Goal: Transaction & Acquisition: Obtain resource

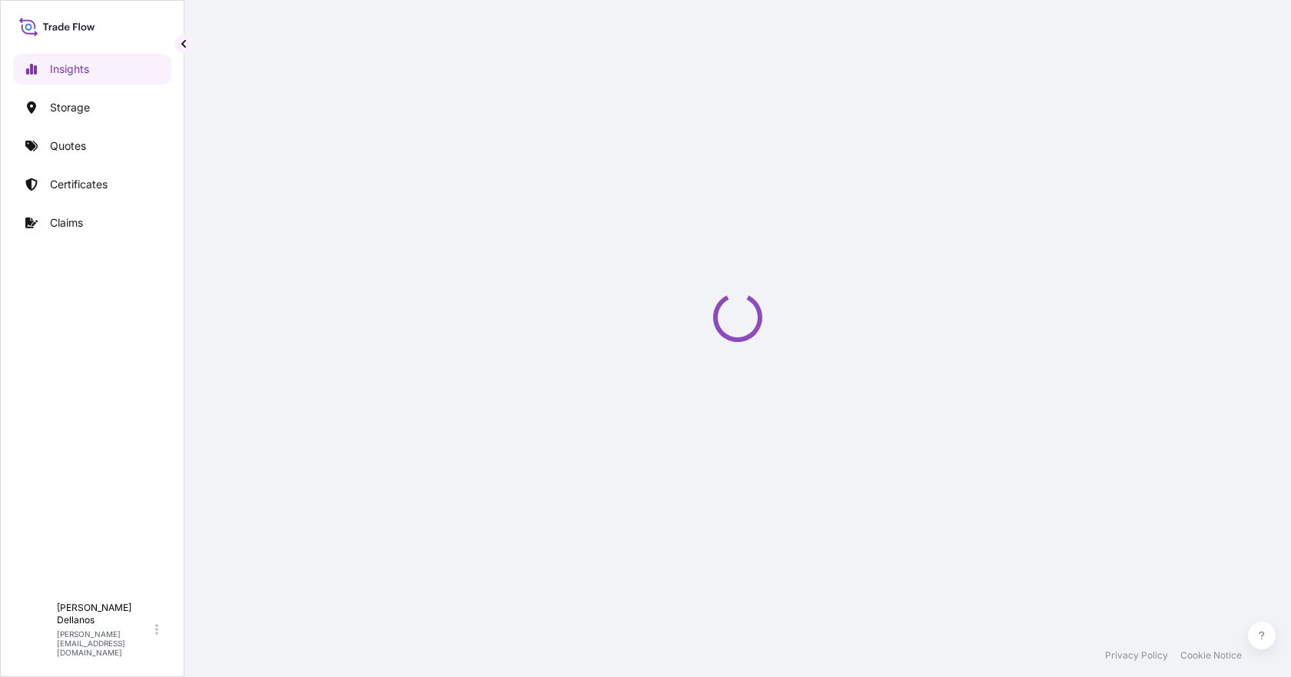
select select "2025"
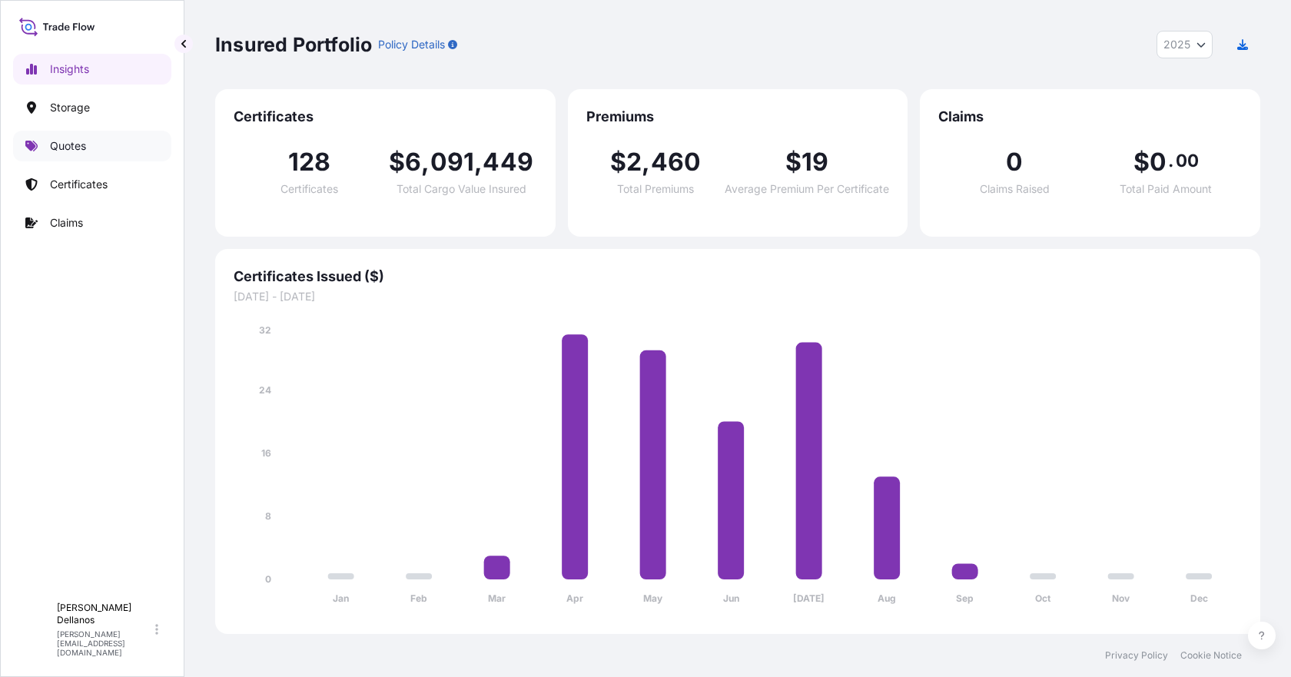
click at [61, 143] on p "Quotes" at bounding box center [68, 145] width 36 height 15
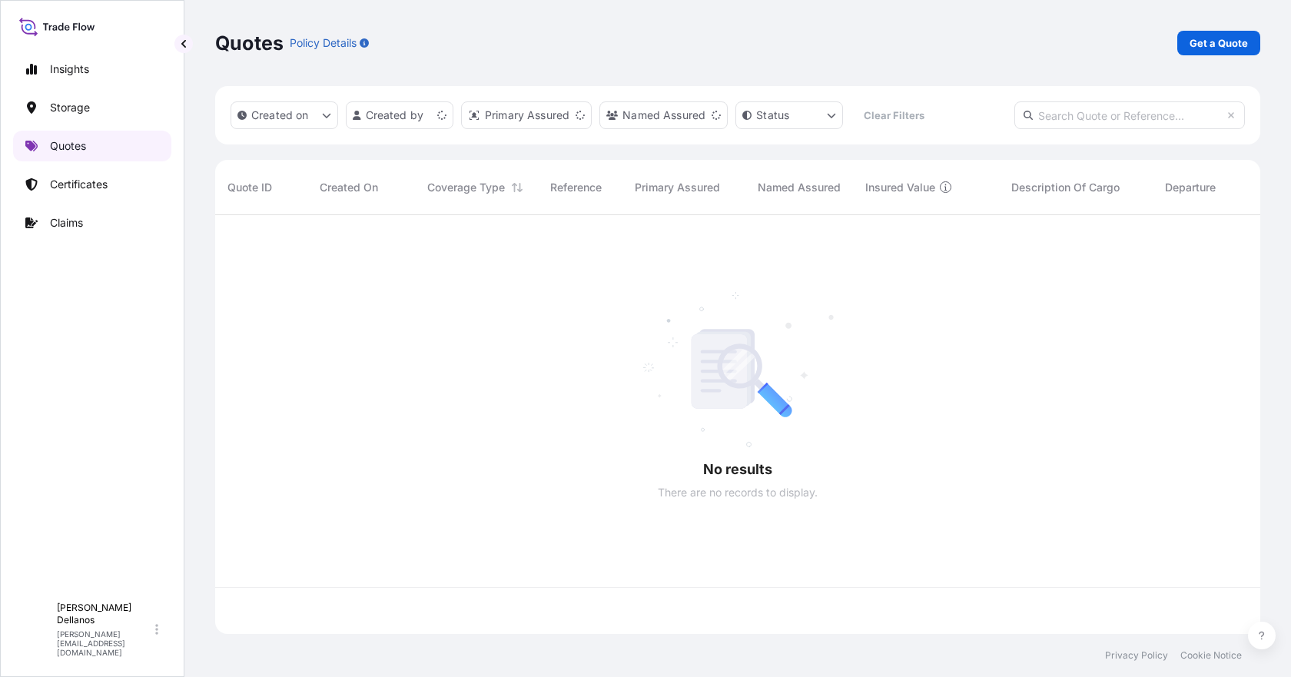
scroll to position [416, 1033]
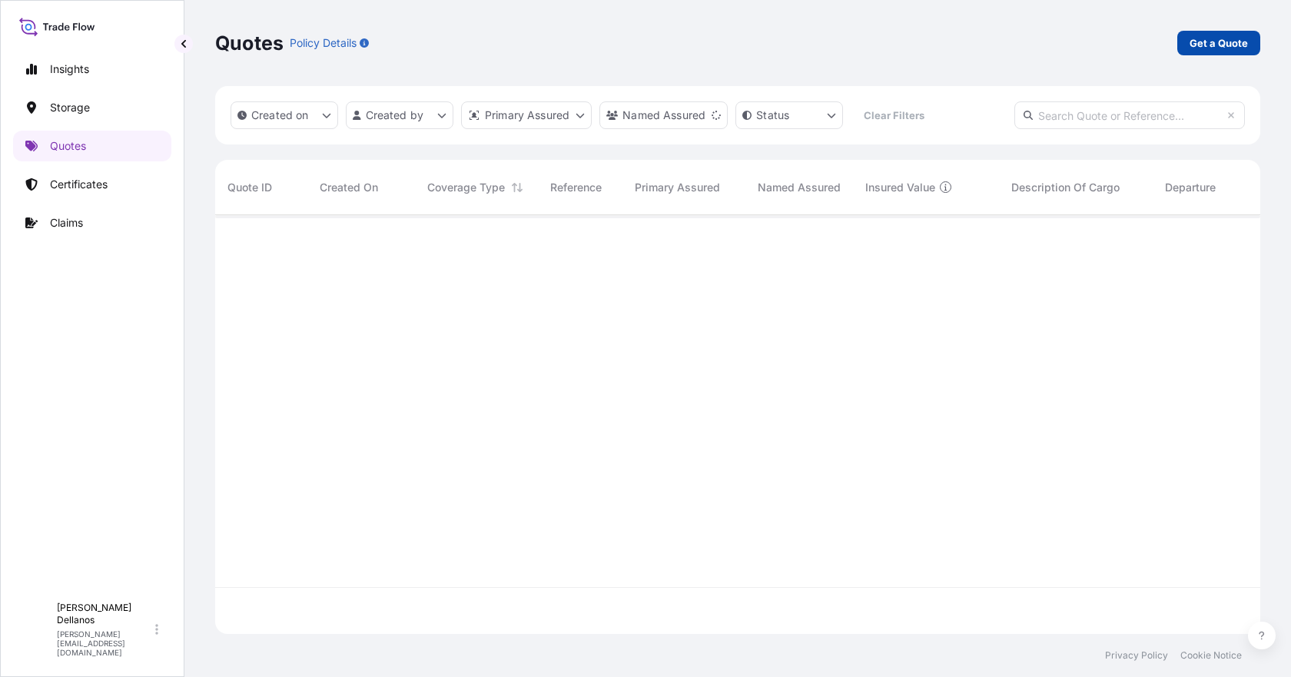
click at [1218, 43] on p "Get a Quote" at bounding box center [1218, 42] width 58 height 15
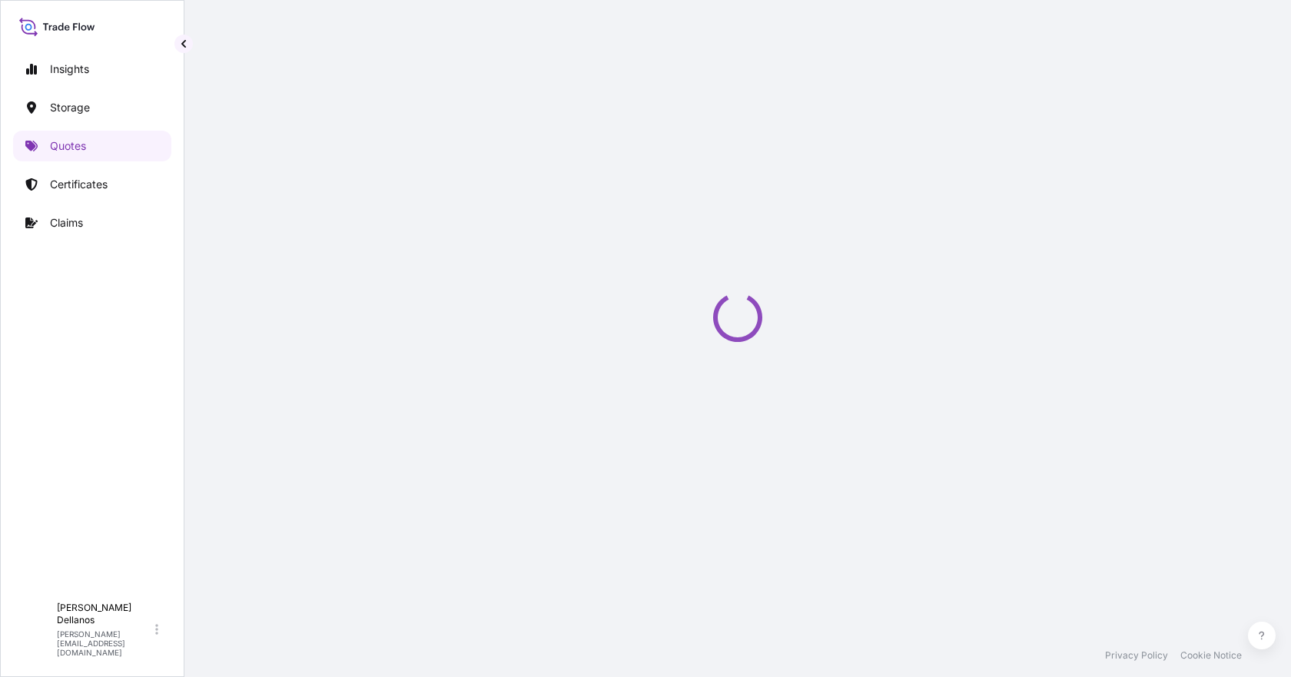
select select "Water"
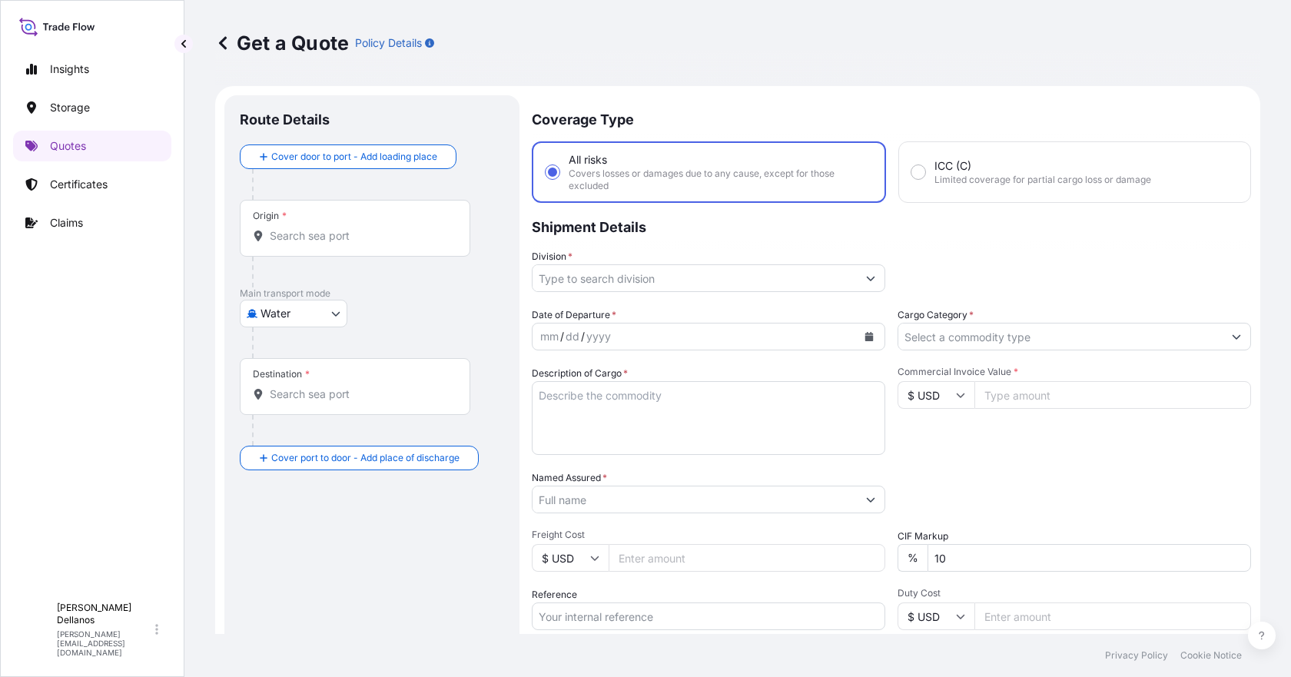
scroll to position [25, 0]
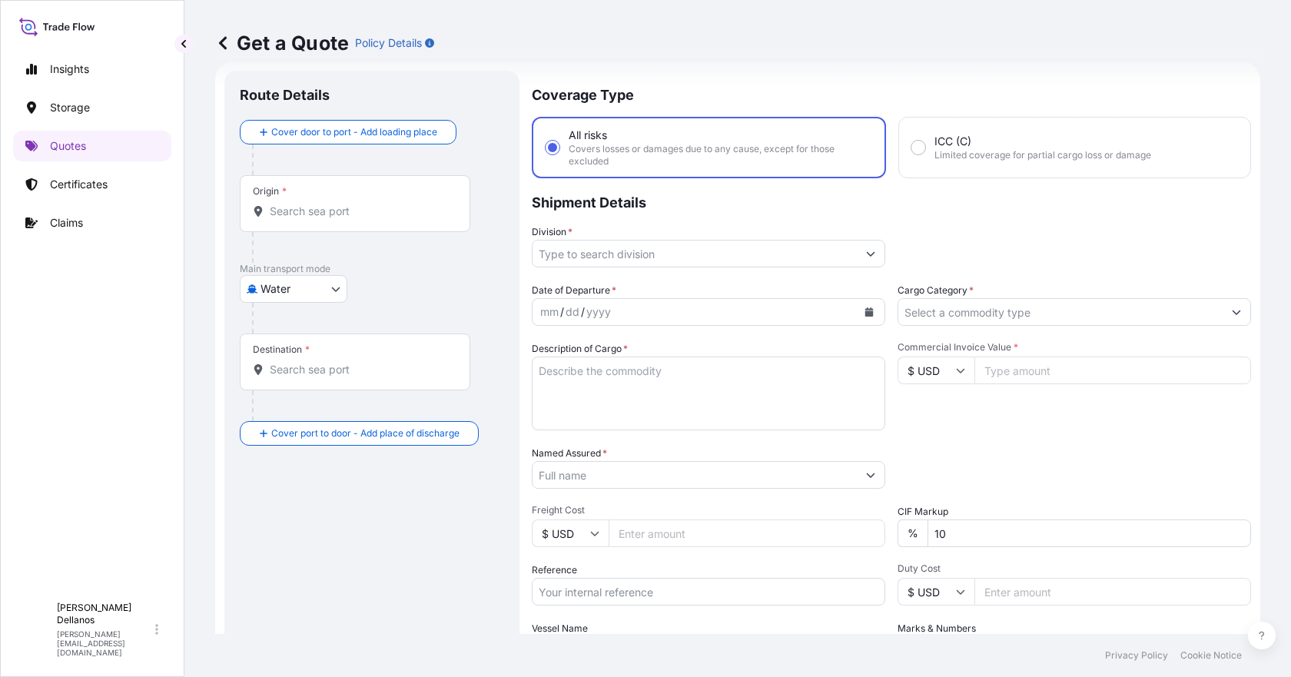
click at [295, 210] on input "Origin *" at bounding box center [360, 211] width 181 height 15
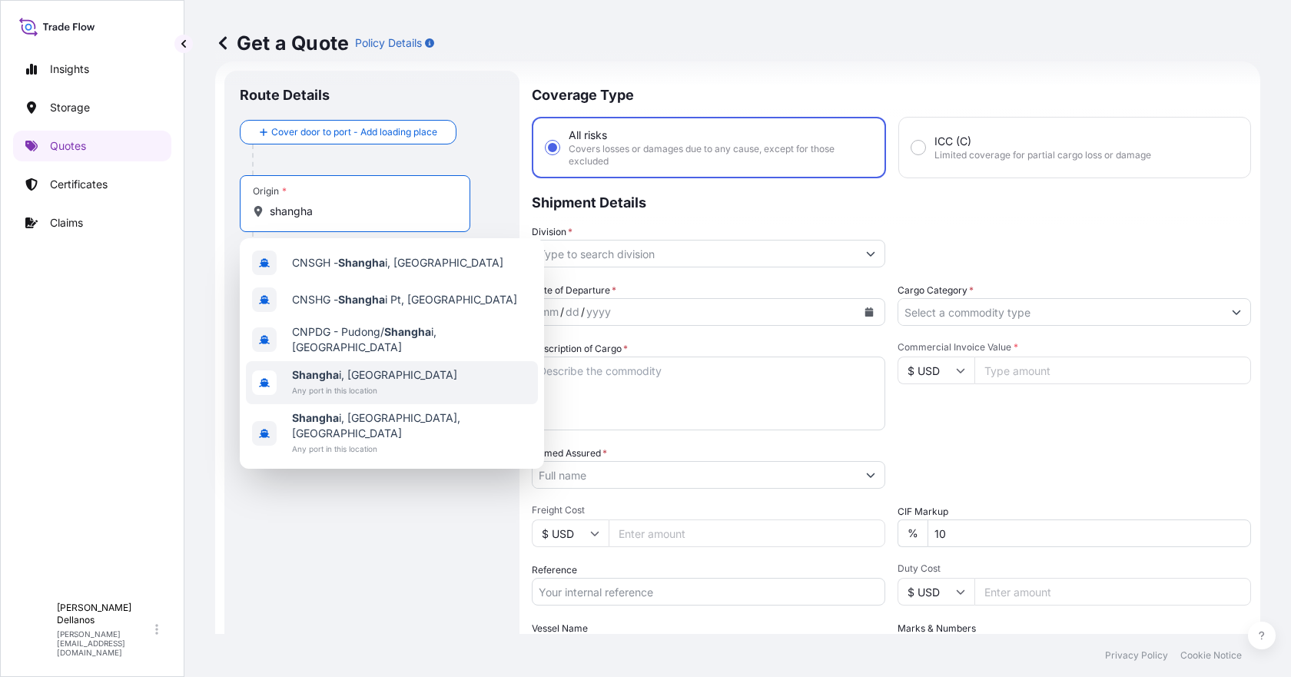
click at [359, 370] on span "Shangha i, [GEOGRAPHIC_DATA]" at bounding box center [374, 374] width 165 height 15
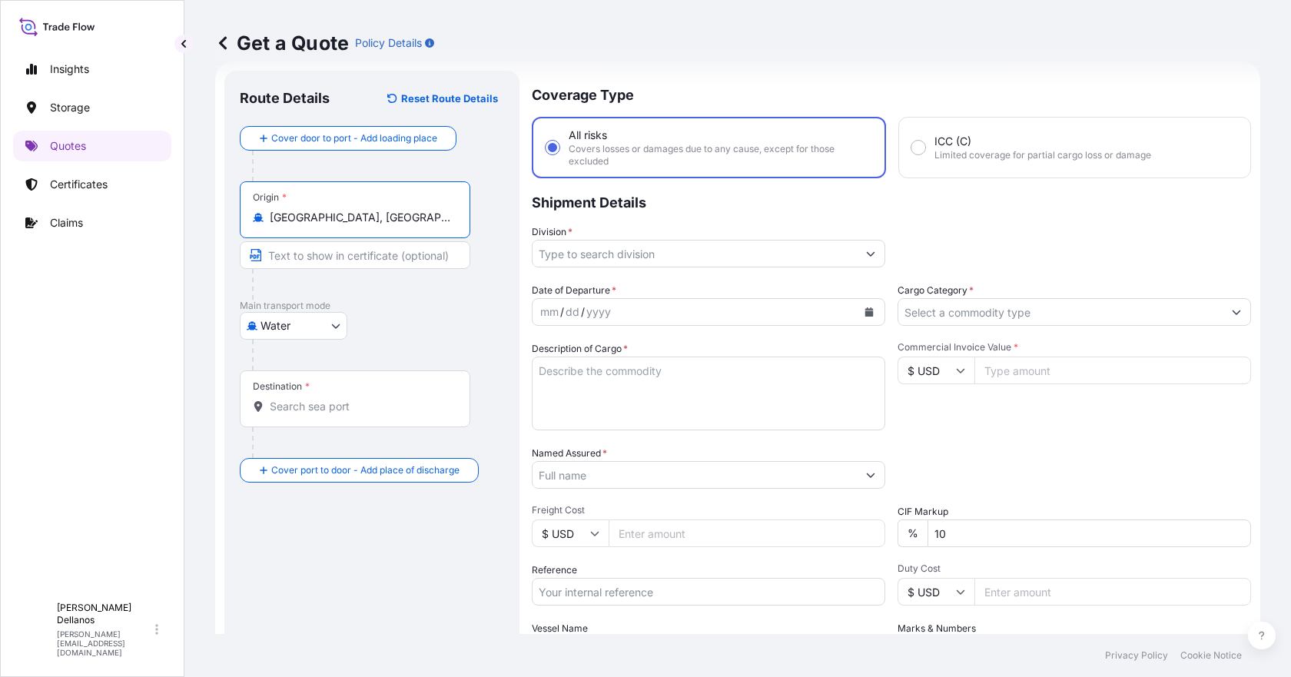
type input "[GEOGRAPHIC_DATA], [GEOGRAPHIC_DATA]"
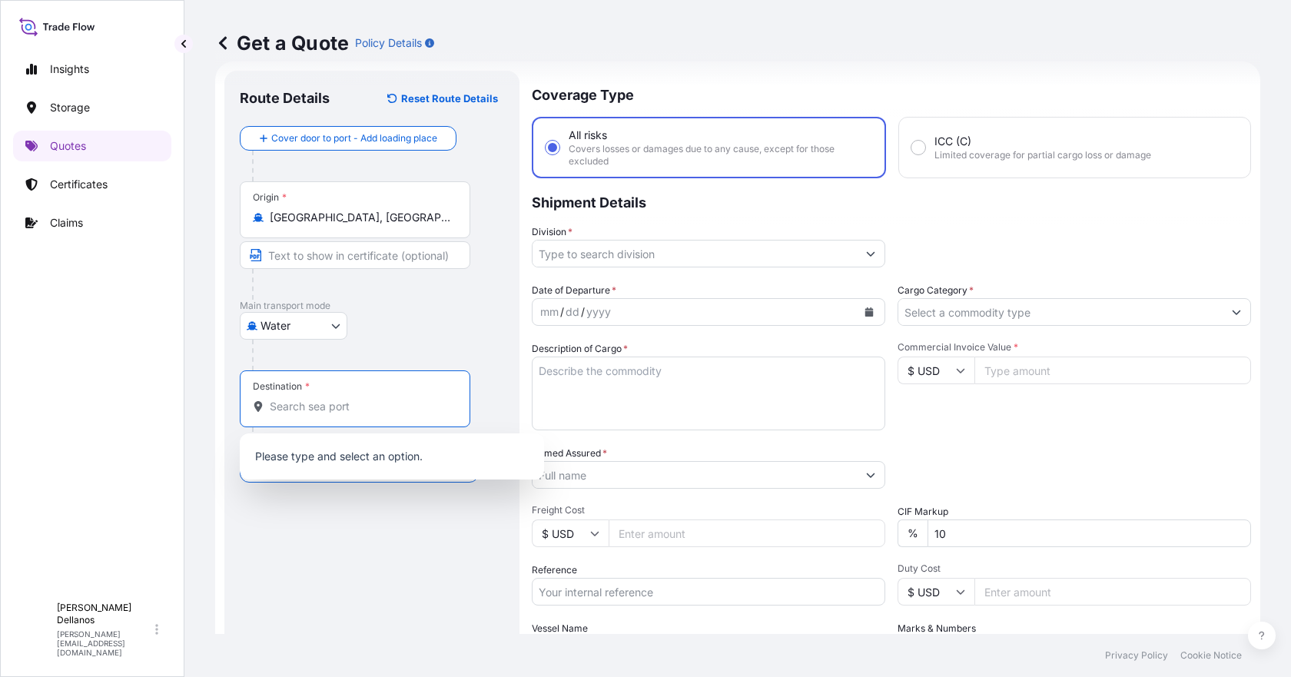
click at [280, 406] on input "Destination *" at bounding box center [360, 406] width 181 height 15
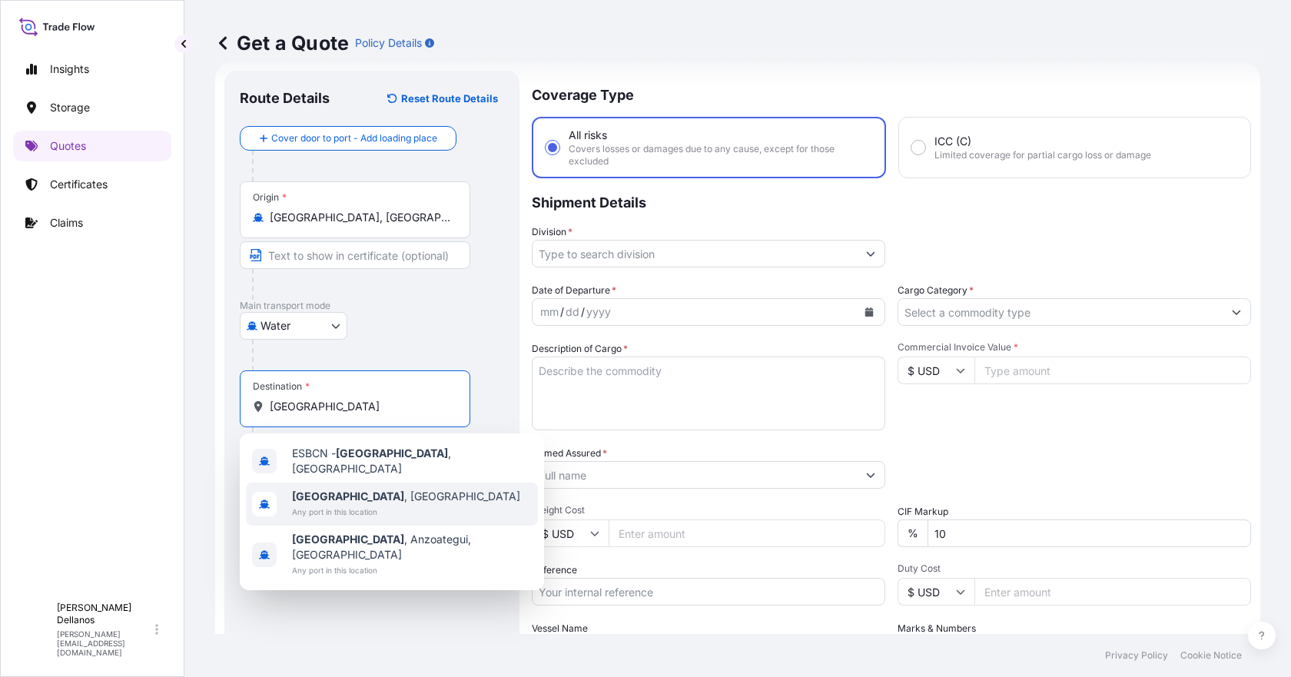
click at [345, 496] on span "[GEOGRAPHIC_DATA] , [GEOGRAPHIC_DATA]" at bounding box center [406, 496] width 228 height 15
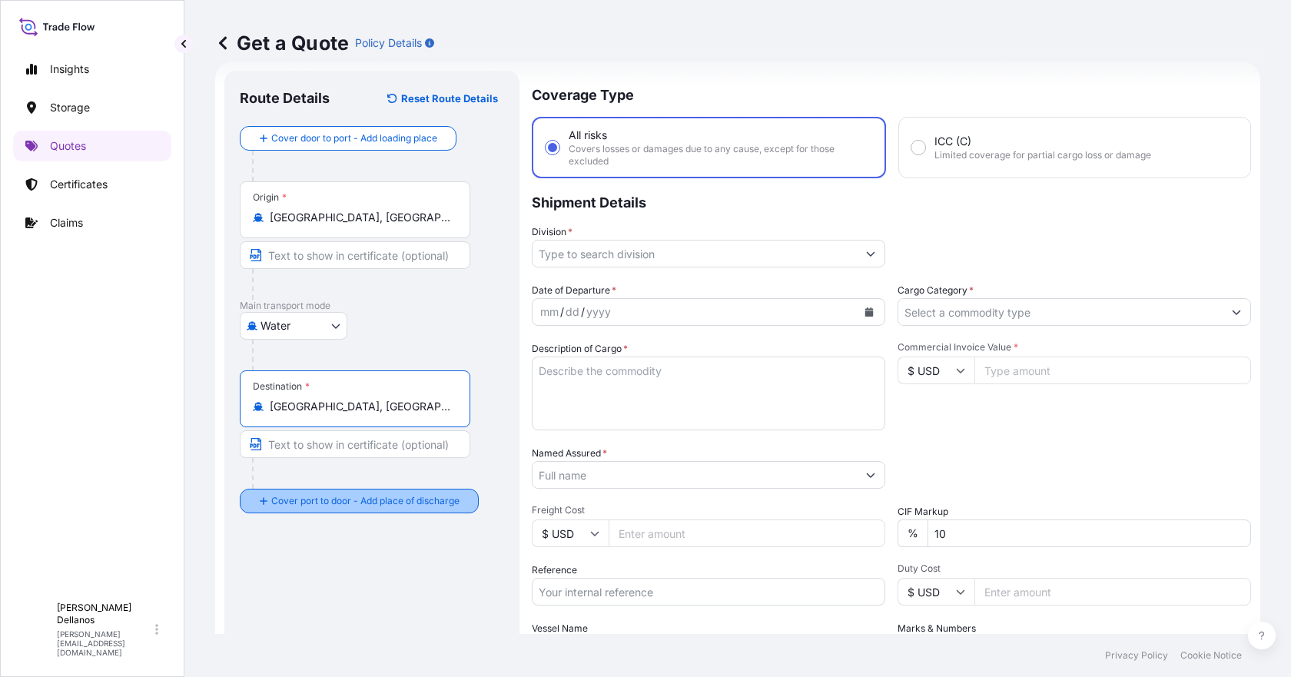
type input "[GEOGRAPHIC_DATA], [GEOGRAPHIC_DATA]"
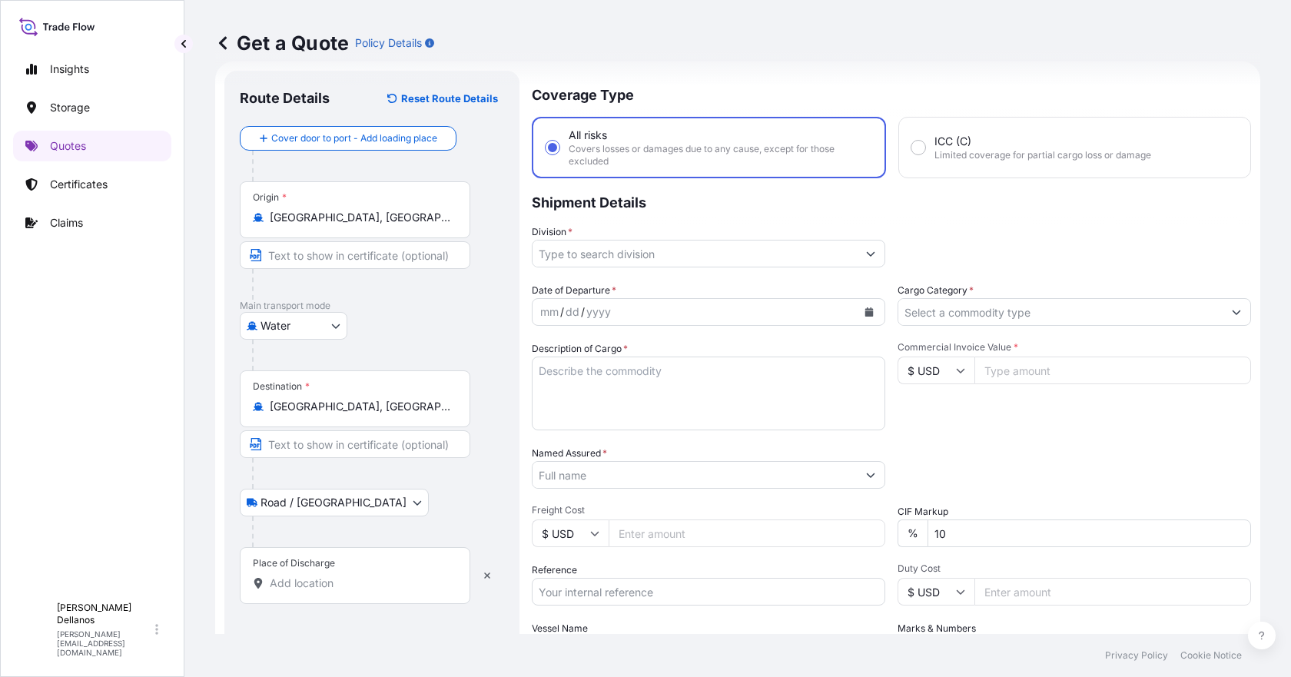
click at [280, 581] on input "Place of Discharge" at bounding box center [360, 582] width 181 height 15
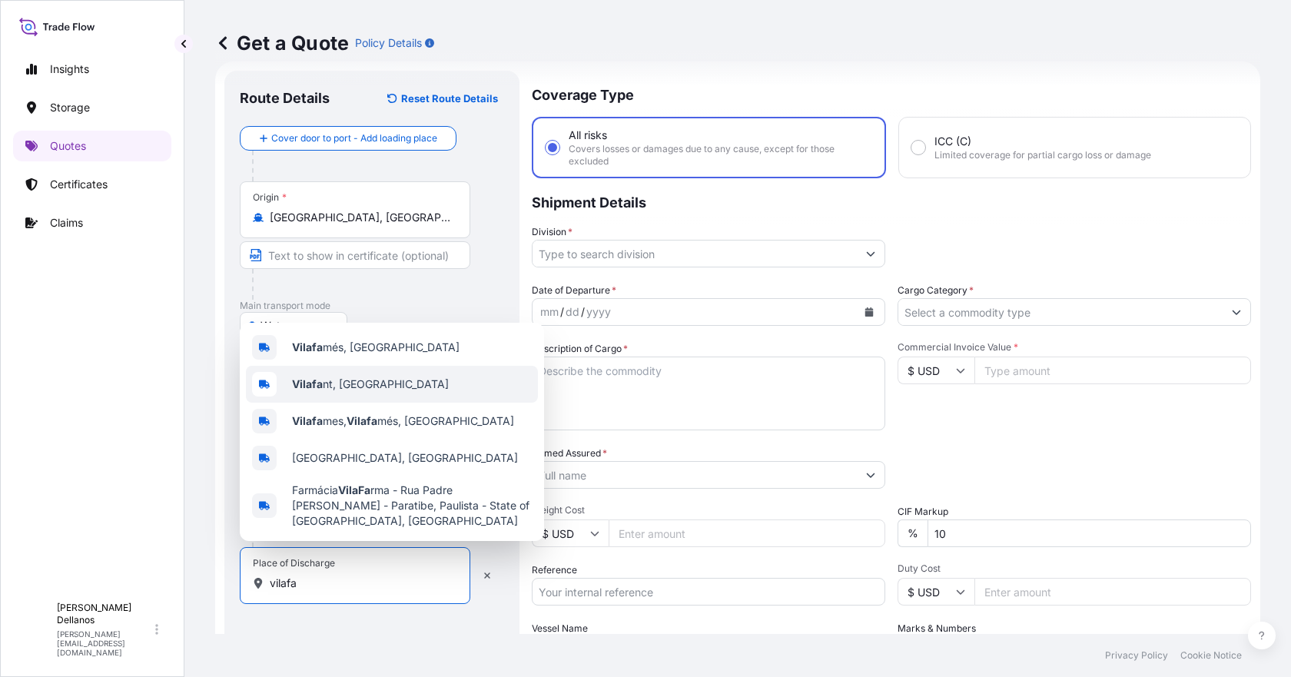
click at [302, 385] on b "Vilafa" at bounding box center [307, 383] width 31 height 13
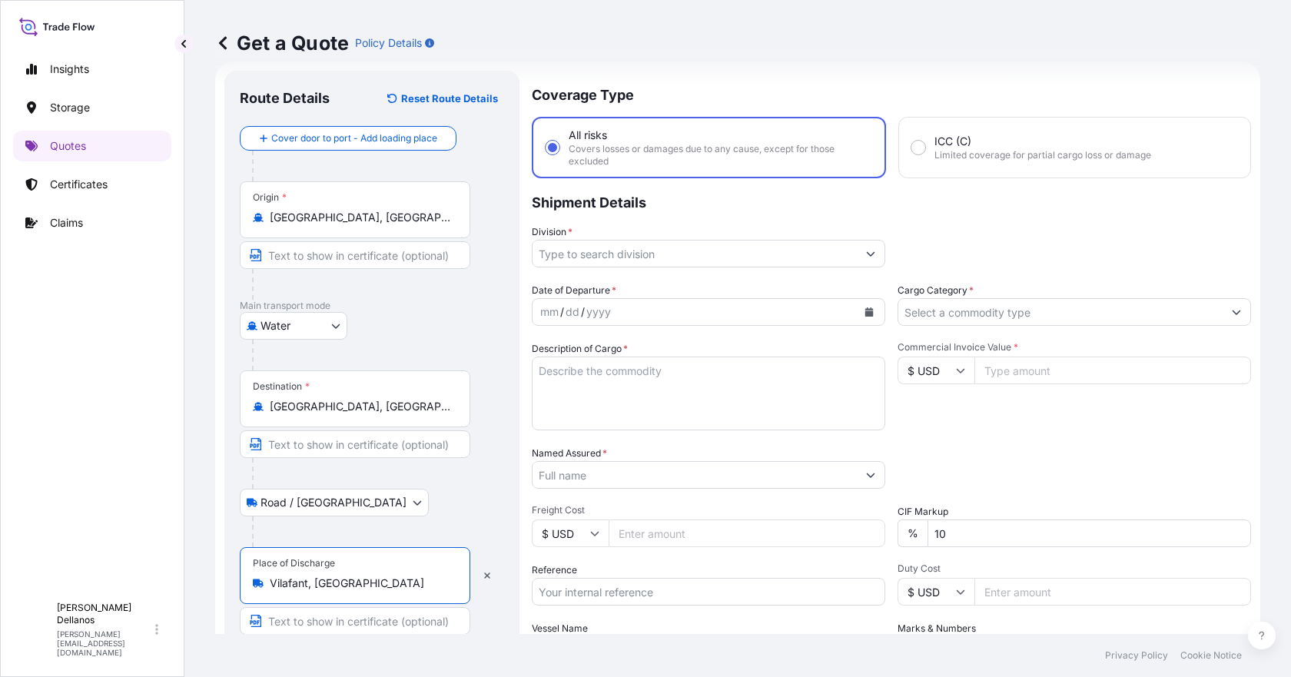
type input "Vilafant, [GEOGRAPHIC_DATA]"
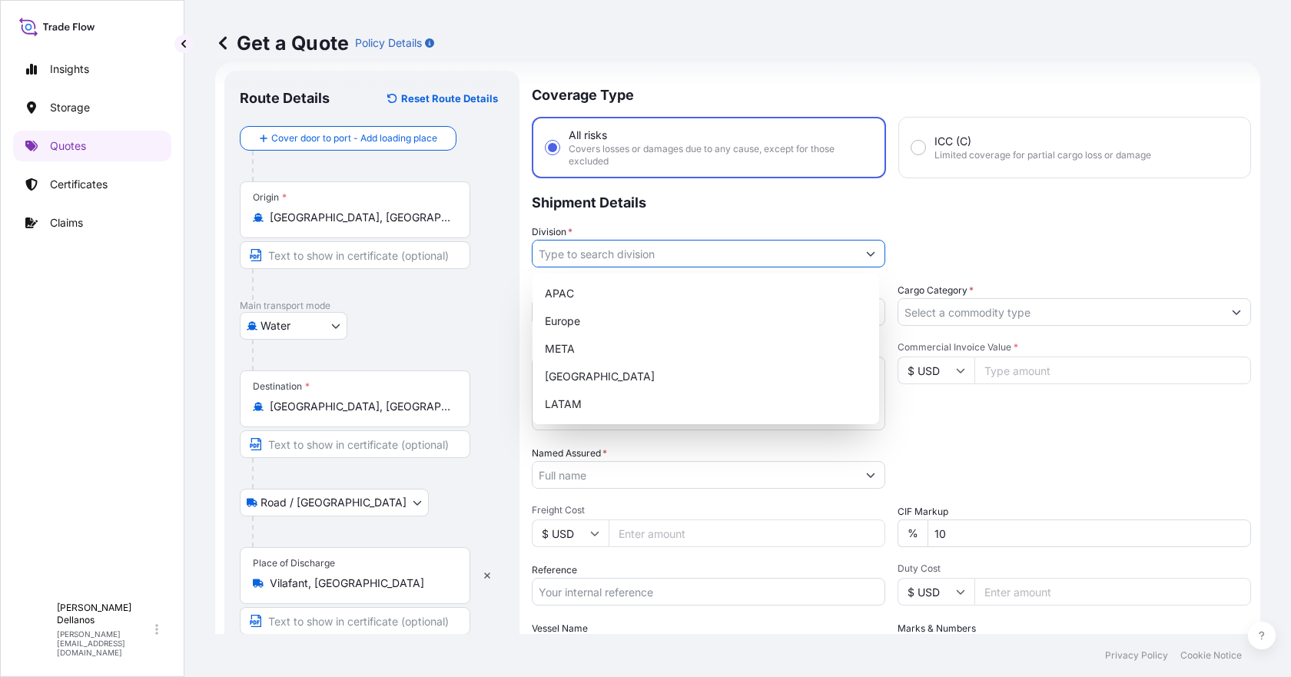
click at [588, 254] on input "Division *" at bounding box center [694, 254] width 324 height 28
click at [566, 323] on div "Europe" at bounding box center [706, 321] width 334 height 28
type input "Europe"
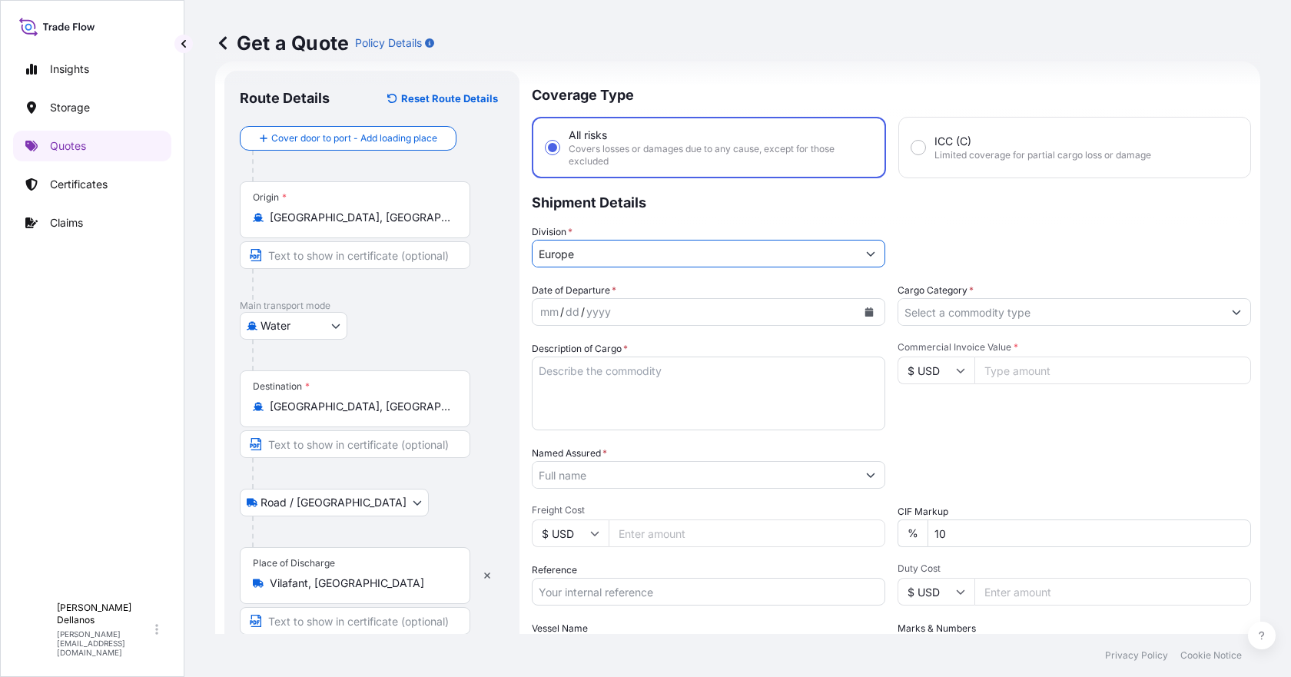
click at [645, 312] on div "mm / dd / yyyy" at bounding box center [694, 312] width 324 height 28
click at [865, 313] on icon "Calendar" at bounding box center [869, 311] width 8 height 9
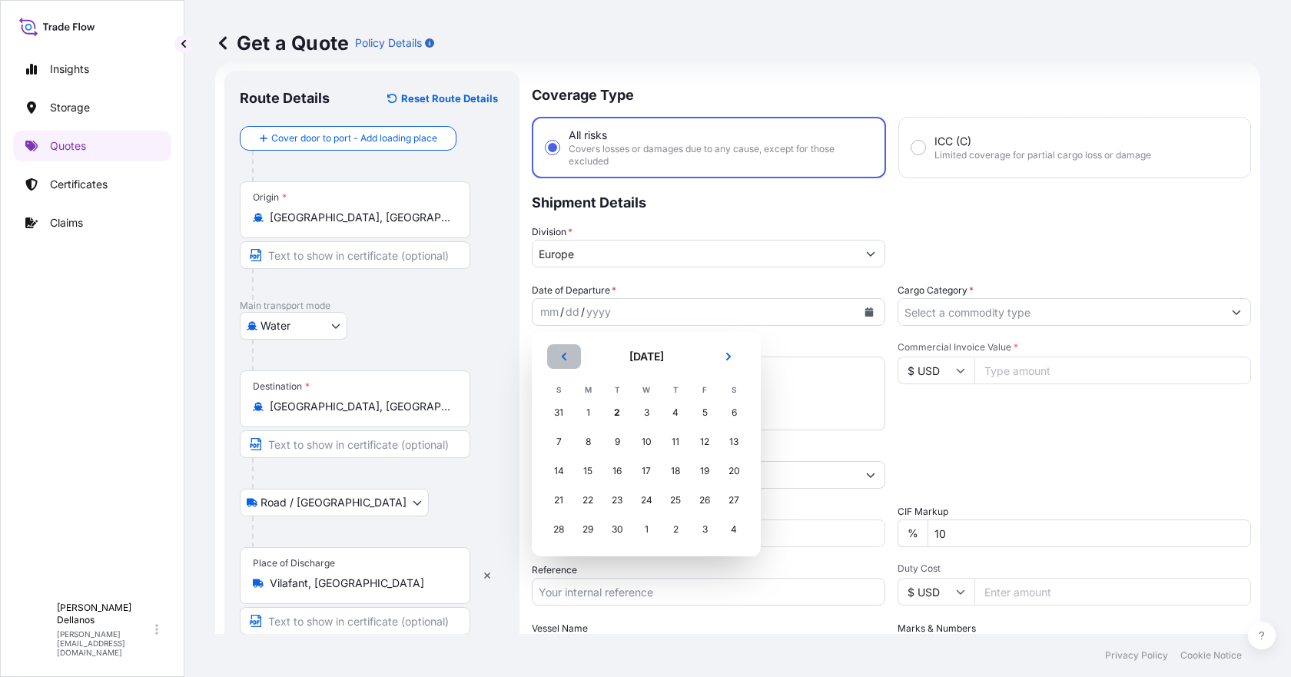
click at [559, 353] on icon "Previous" at bounding box center [563, 356] width 9 height 9
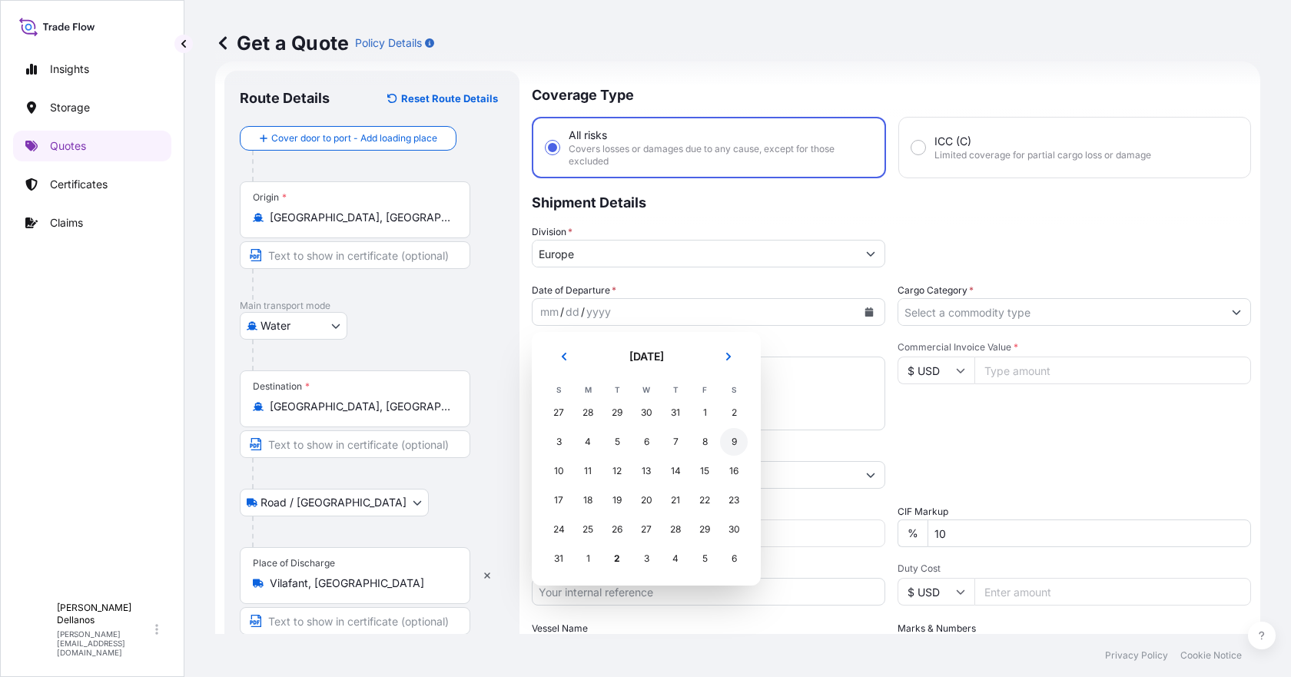
click at [734, 442] on div "9" at bounding box center [734, 442] width 28 height 28
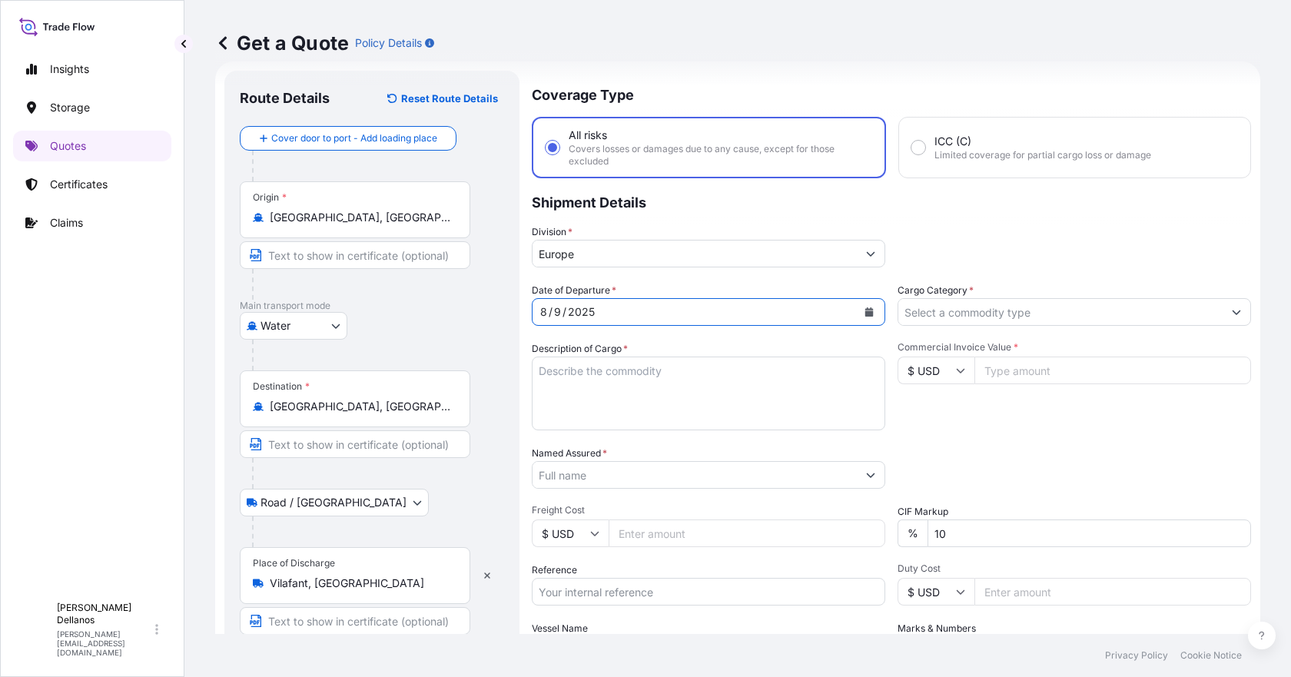
click at [941, 305] on input "Cargo Category *" at bounding box center [1060, 312] width 324 height 28
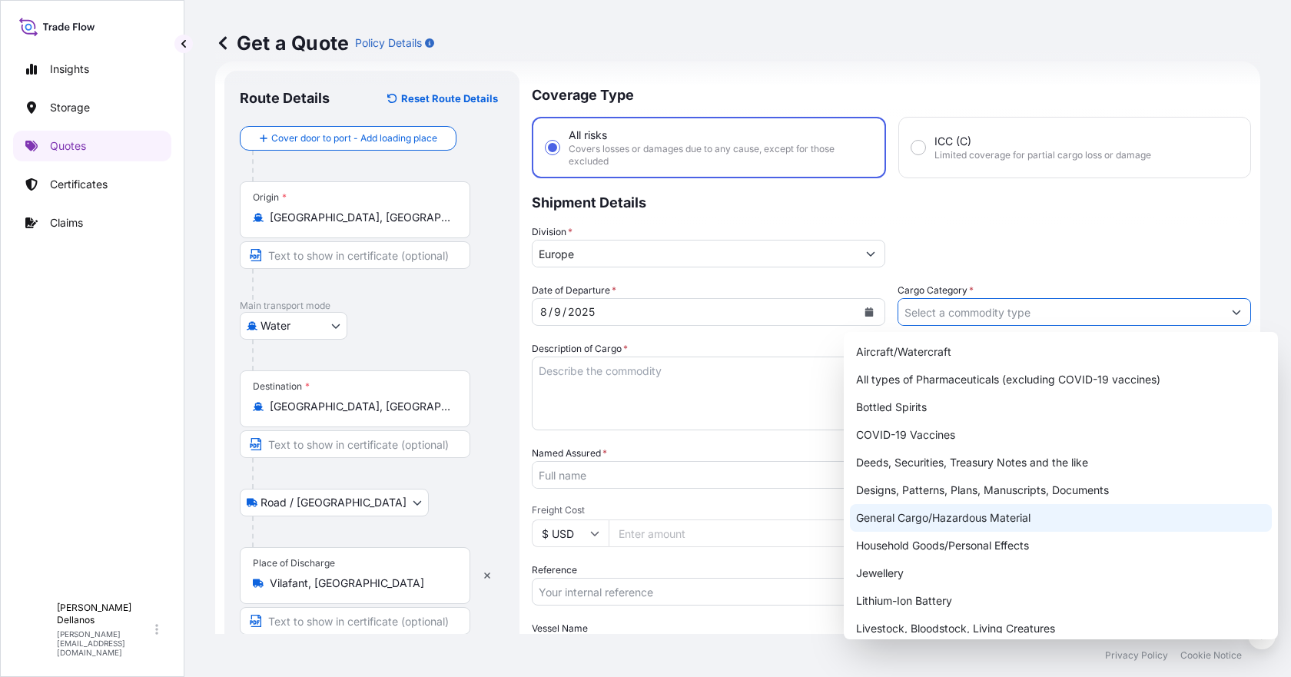
click at [927, 518] on div "General Cargo/Hazardous Material" at bounding box center [1061, 518] width 422 height 28
type input "General Cargo/Hazardous Material"
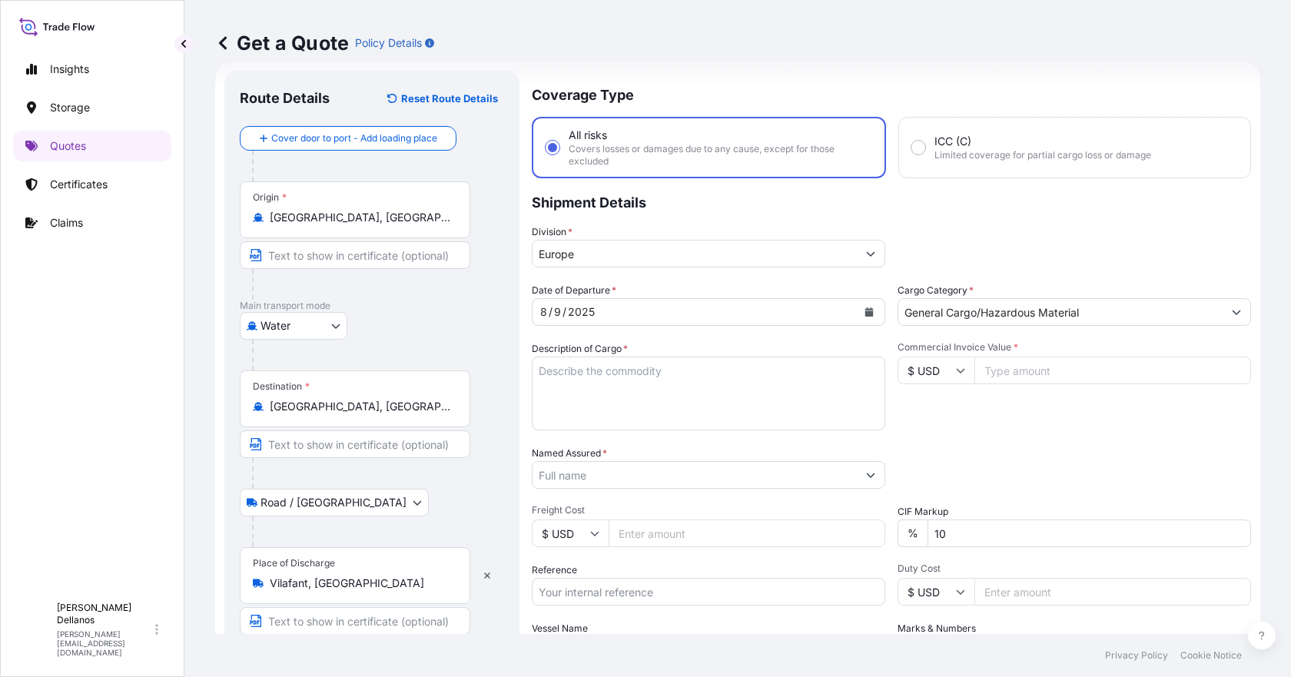
click at [597, 378] on textarea "Description of Cargo *" at bounding box center [708, 393] width 353 height 74
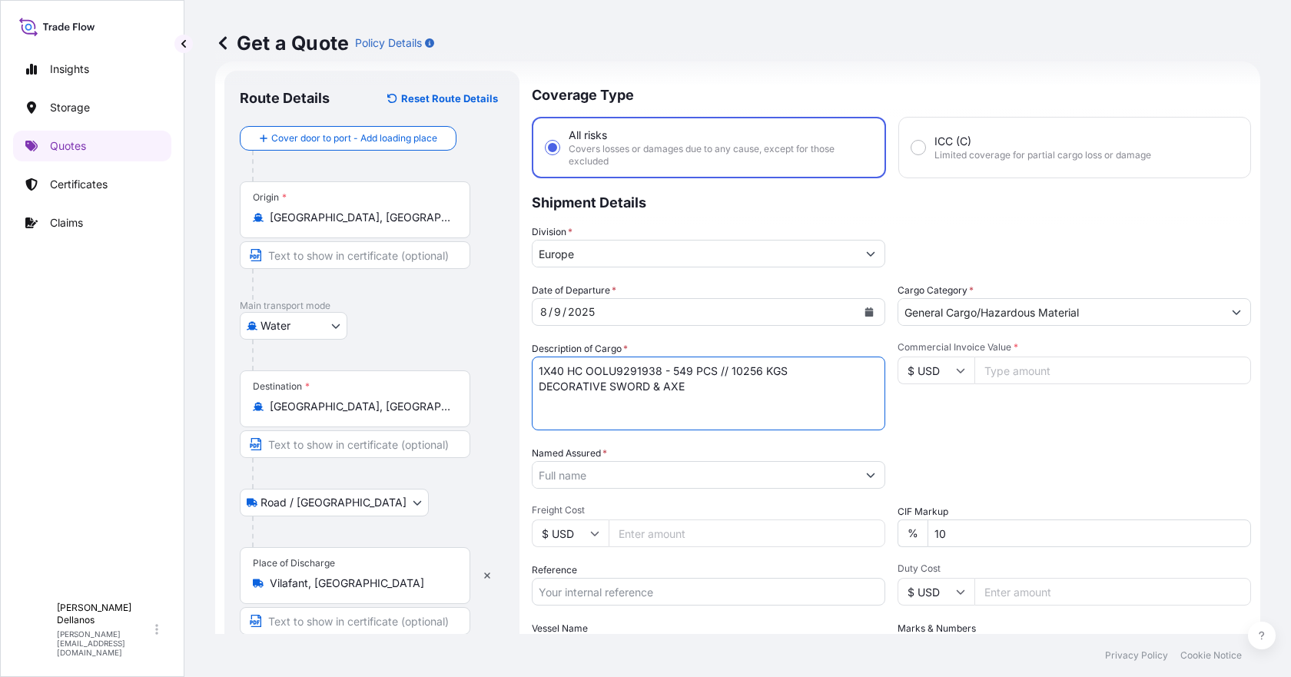
type textarea "1X40 HC OOLU9291938 - 549 PCS // 10256 KGS DECORATIVE SWORD & AXE"
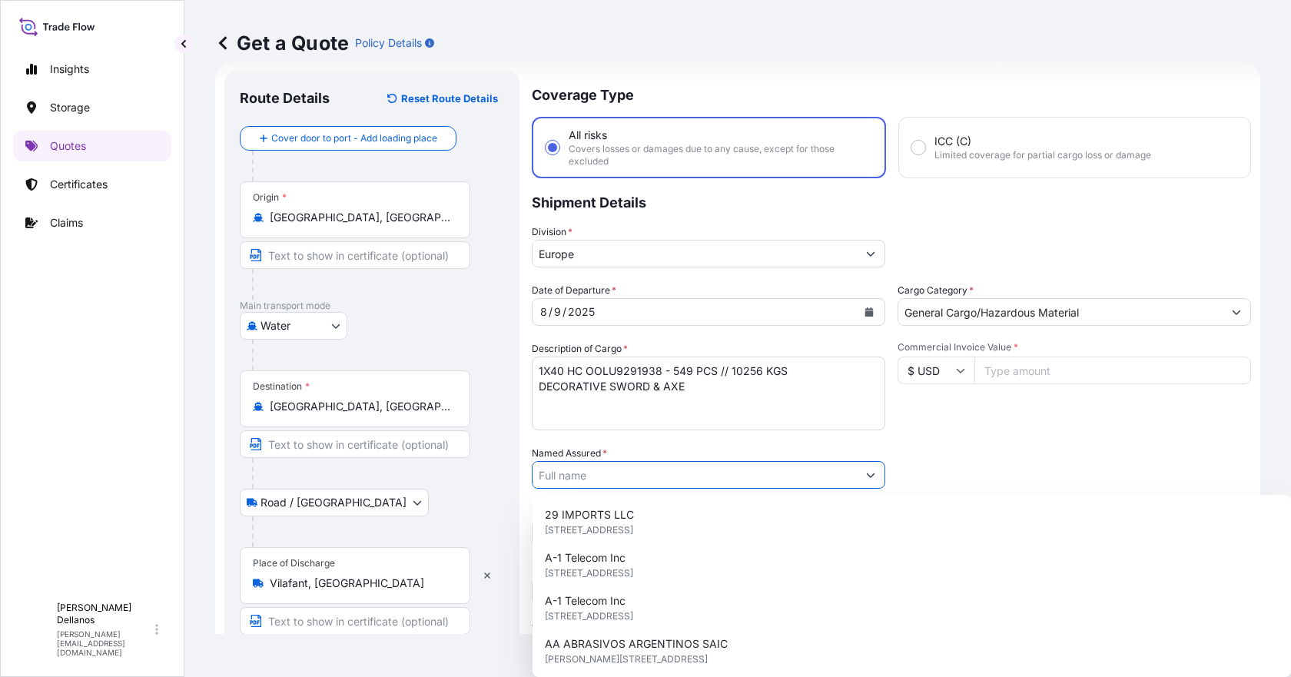
click at [610, 471] on input "Named Assured *" at bounding box center [694, 475] width 324 height 28
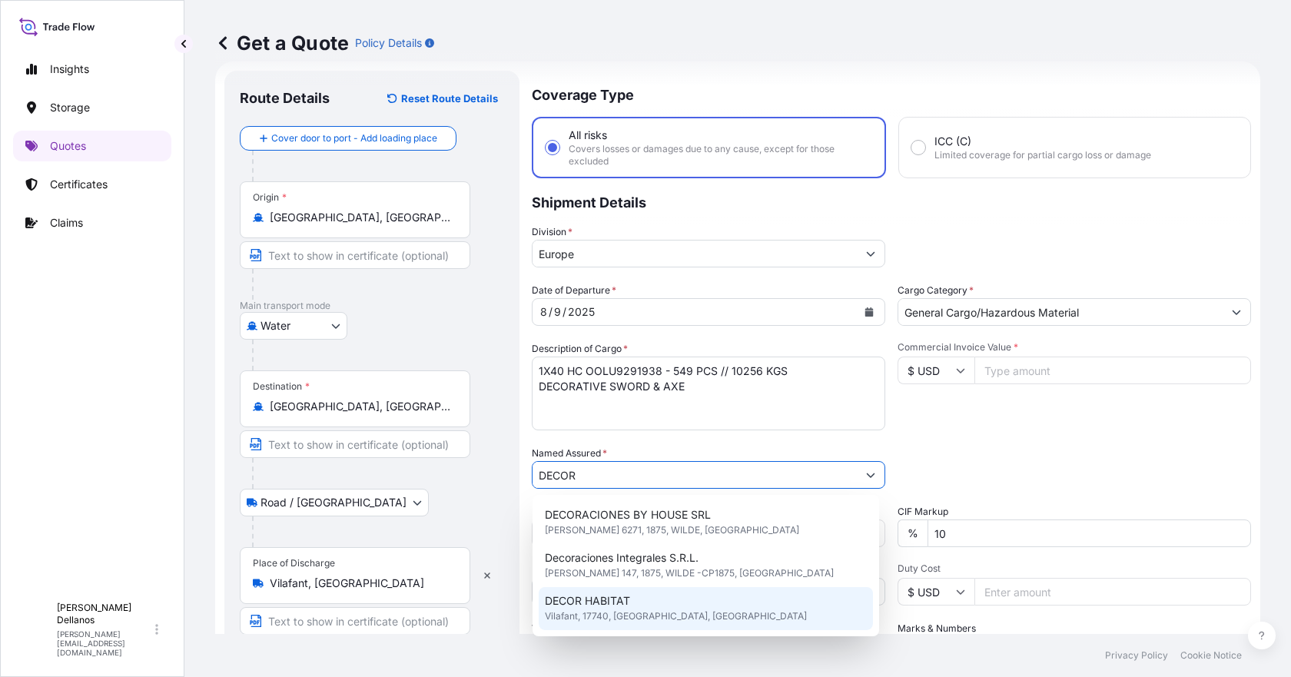
click at [602, 599] on span "DECOR HABITAT" at bounding box center [587, 600] width 85 height 15
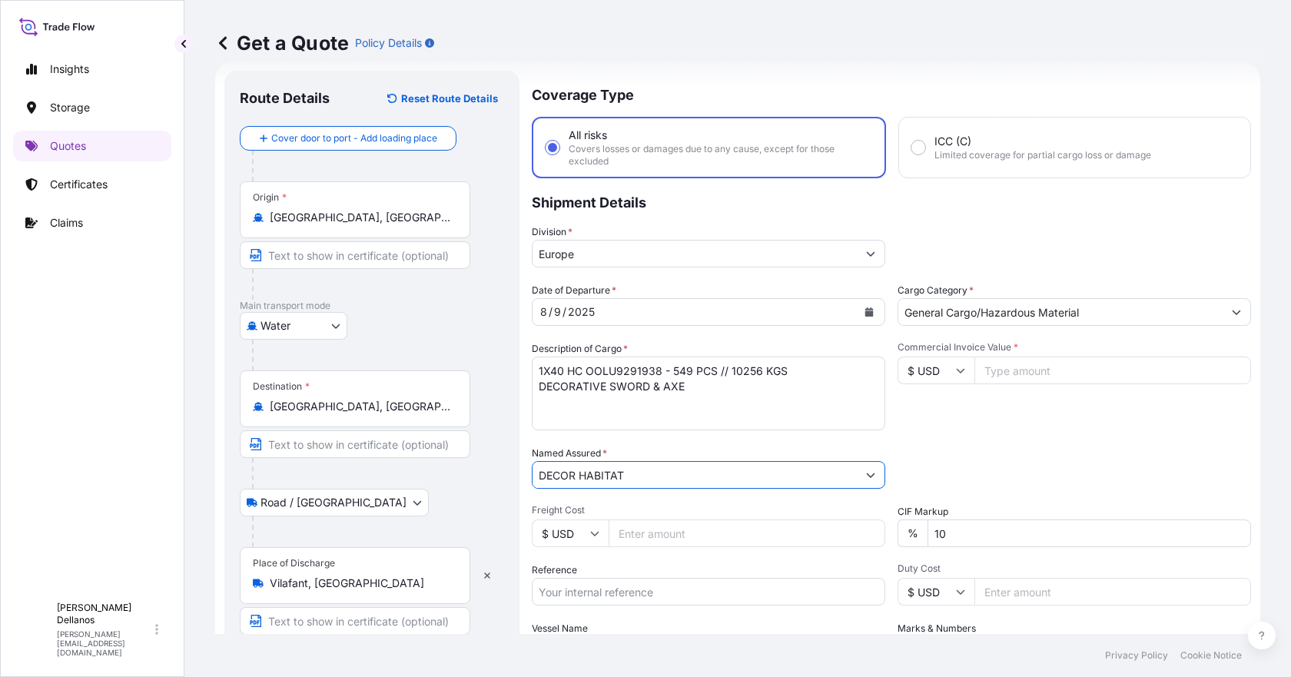
type input "DECOR HABITAT"
click at [956, 373] on icon at bounding box center [960, 370] width 9 height 9
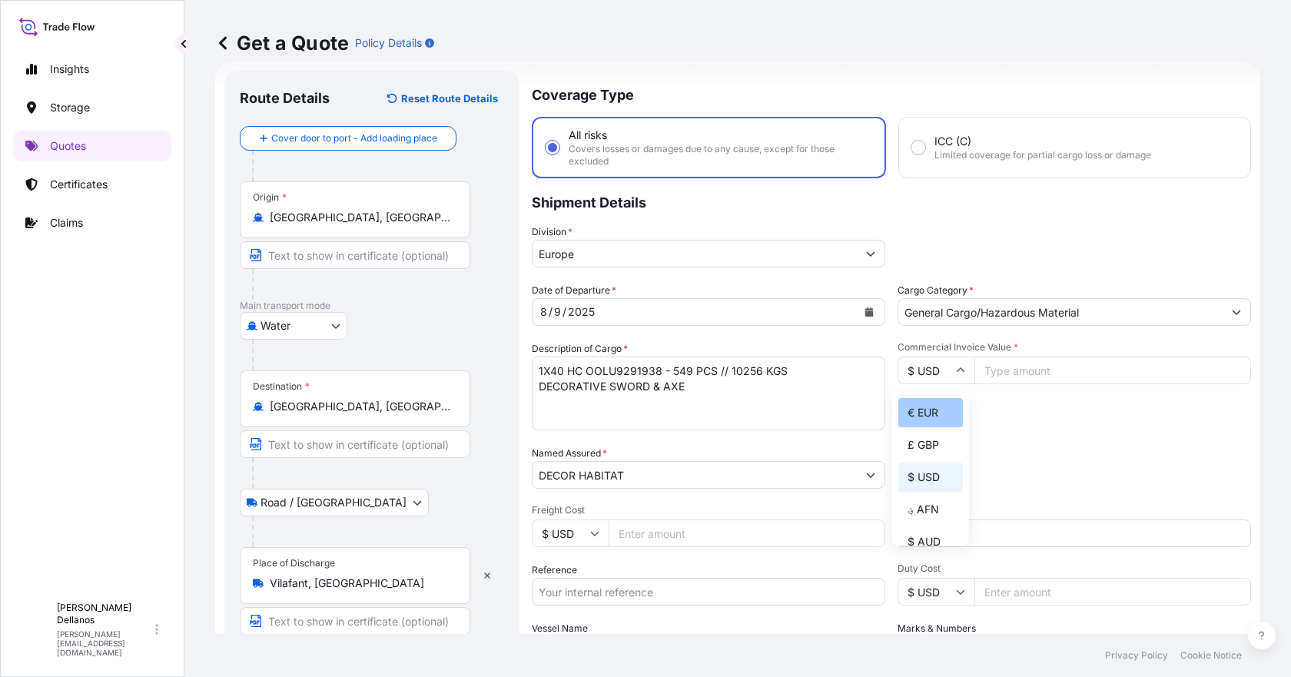
click at [927, 410] on div "€ EUR" at bounding box center [930, 412] width 65 height 29
type input "€ EUR"
click at [1017, 369] on input "Commercial Invoice Value *" at bounding box center [1112, 370] width 277 height 28
type input "71178"
click at [1058, 529] on input "10" at bounding box center [1088, 533] width 323 height 28
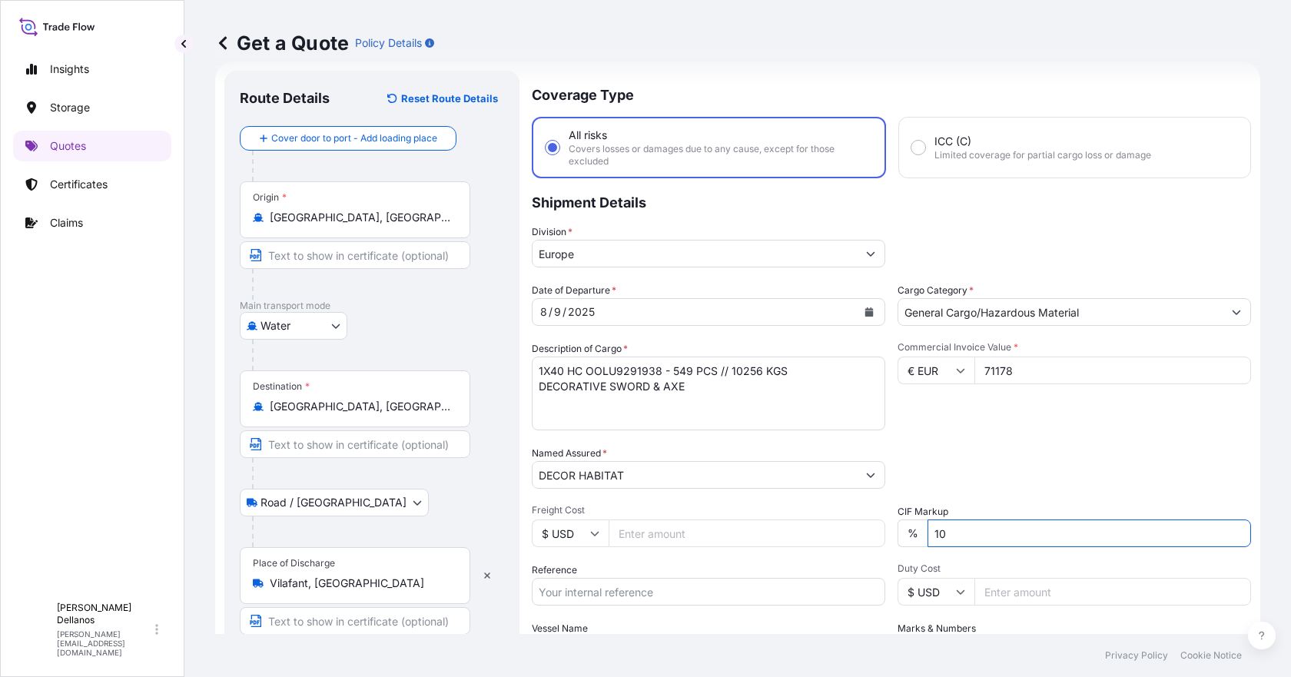
scroll to position [178, 0]
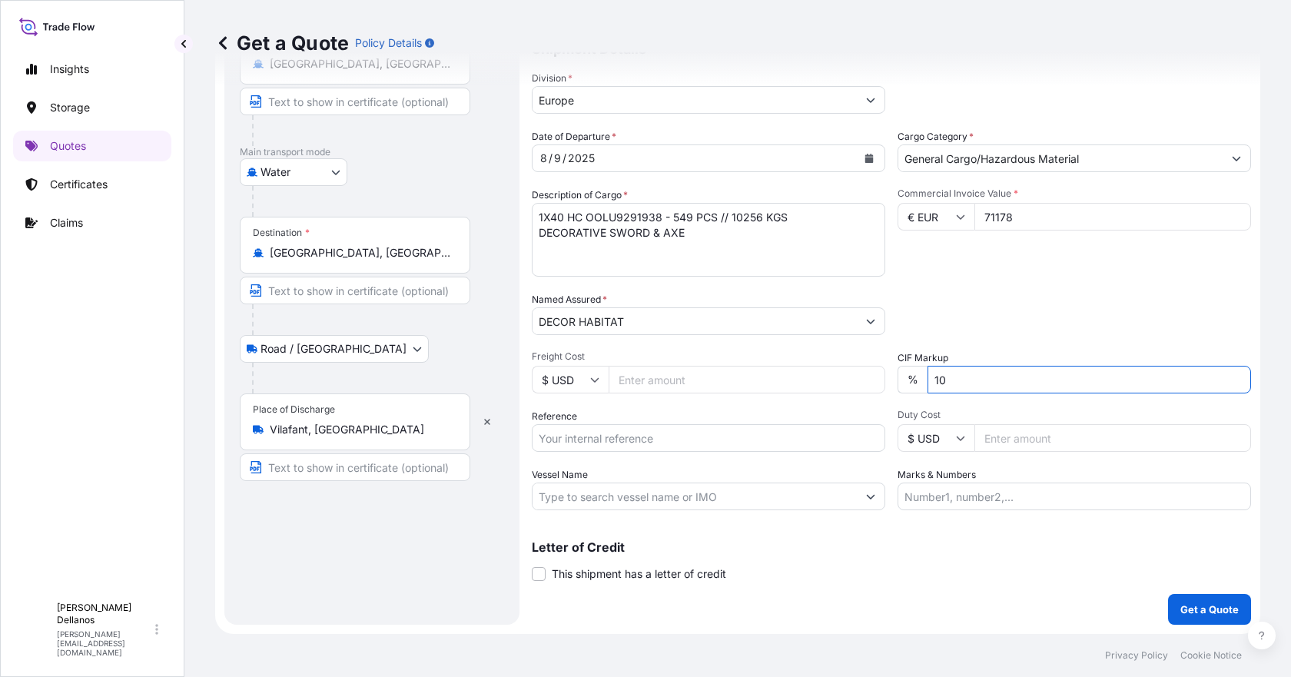
click at [957, 436] on icon at bounding box center [960, 437] width 9 height 9
click at [925, 479] on div "€ EUR" at bounding box center [930, 480] width 65 height 29
type input "€ EUR"
drag, startPoint x: 585, startPoint y: 442, endPoint x: 593, endPoint y: 439, distance: 8.8
click at [585, 442] on input "Reference" at bounding box center [708, 438] width 353 height 28
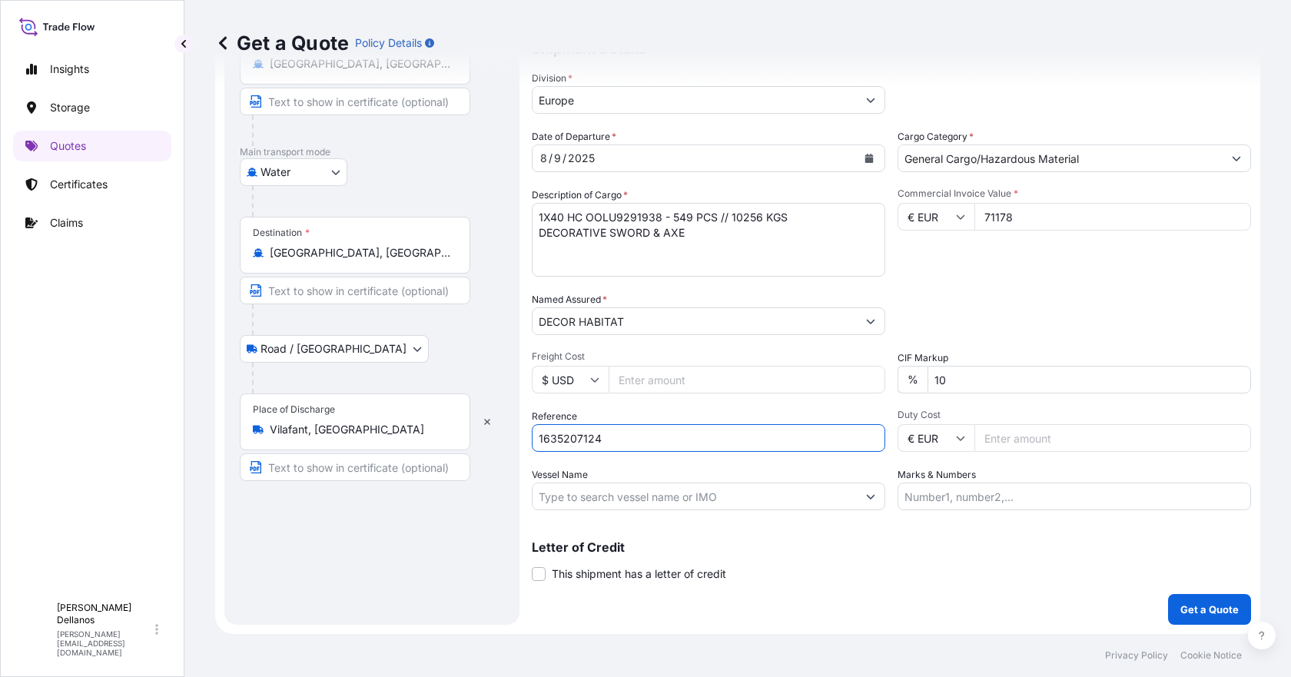
type input "1635207124"
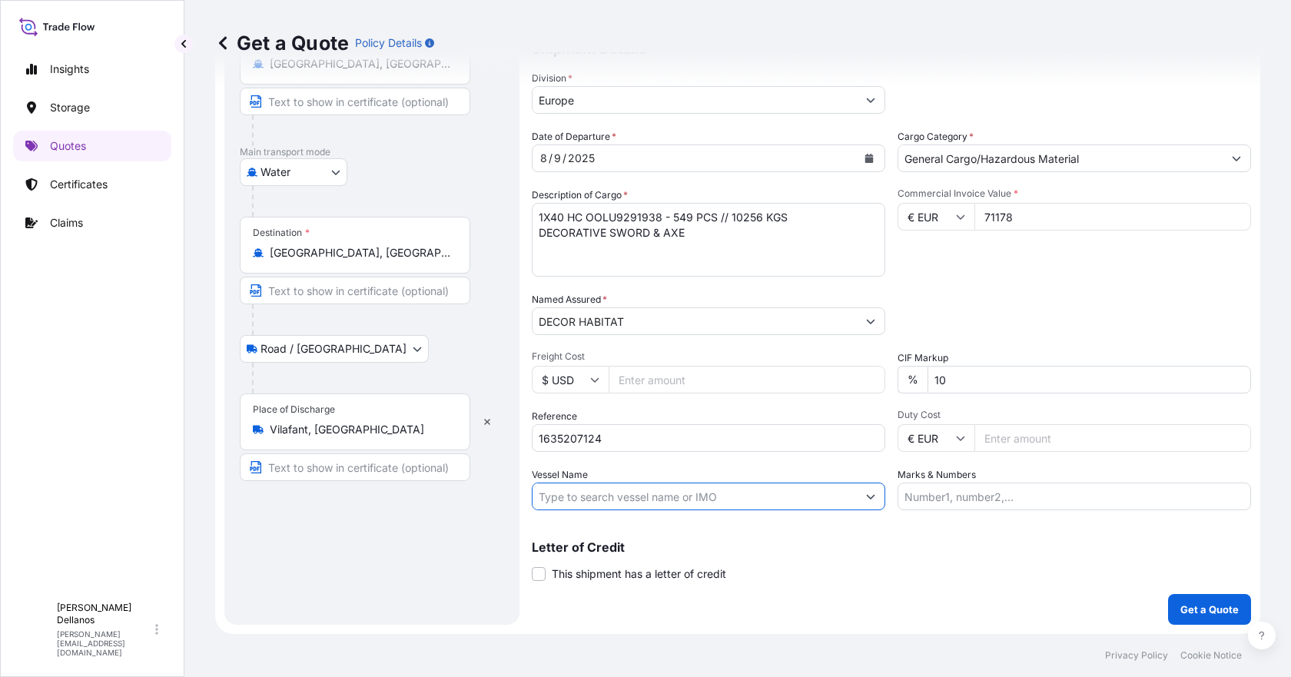
click at [627, 501] on input "Vessel Name" at bounding box center [694, 496] width 324 height 28
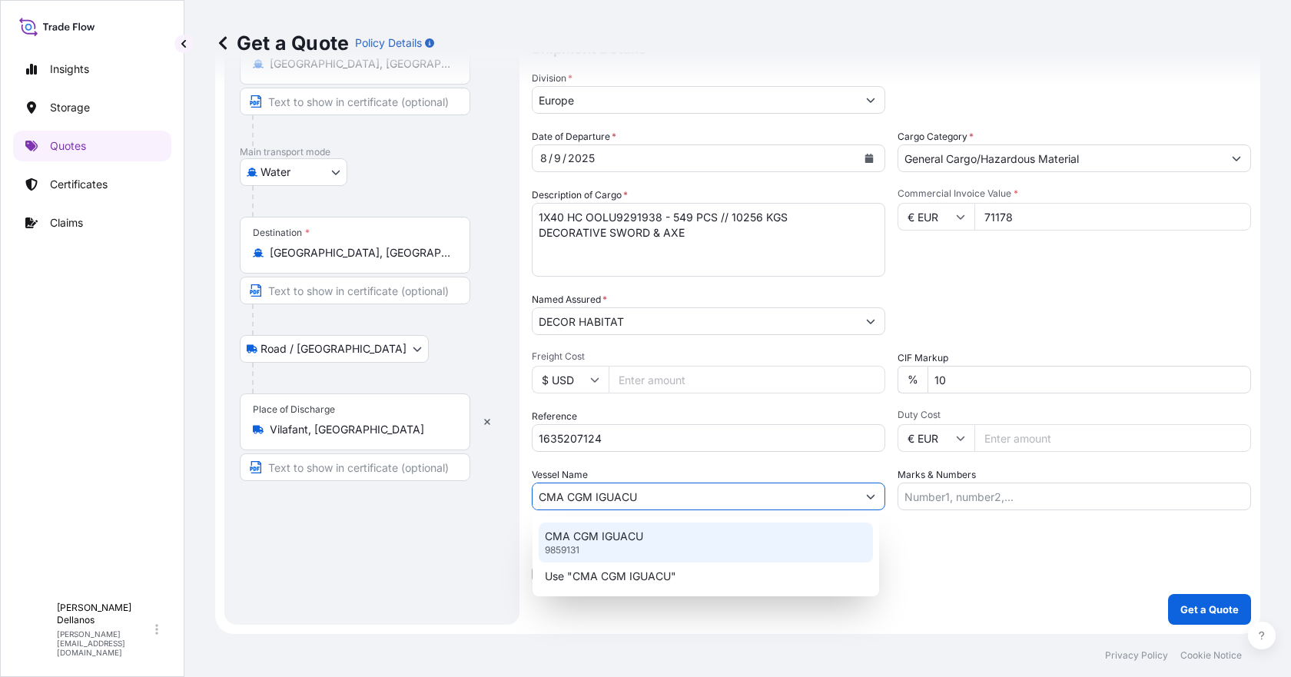
click at [609, 541] on p "CMA CGM IGUACU" at bounding box center [594, 536] width 98 height 15
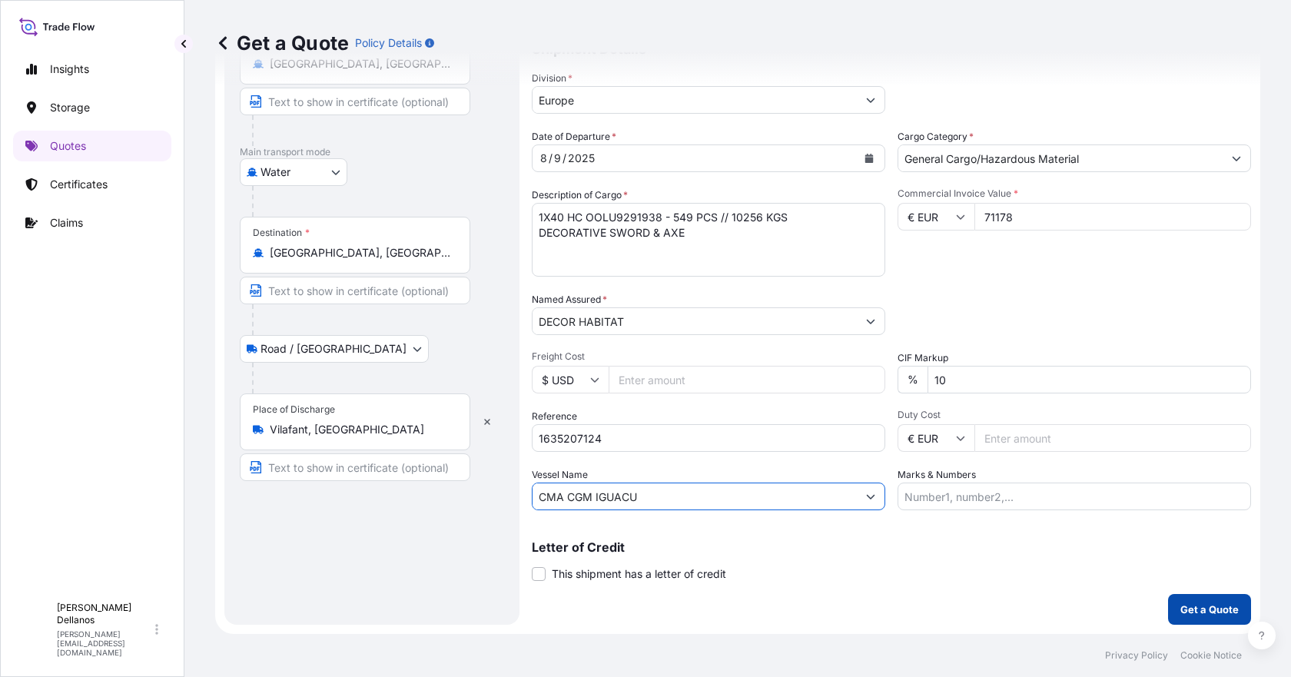
type input "CMA CGM IGUACU"
click at [1187, 609] on p "Get a Quote" at bounding box center [1209, 609] width 58 height 15
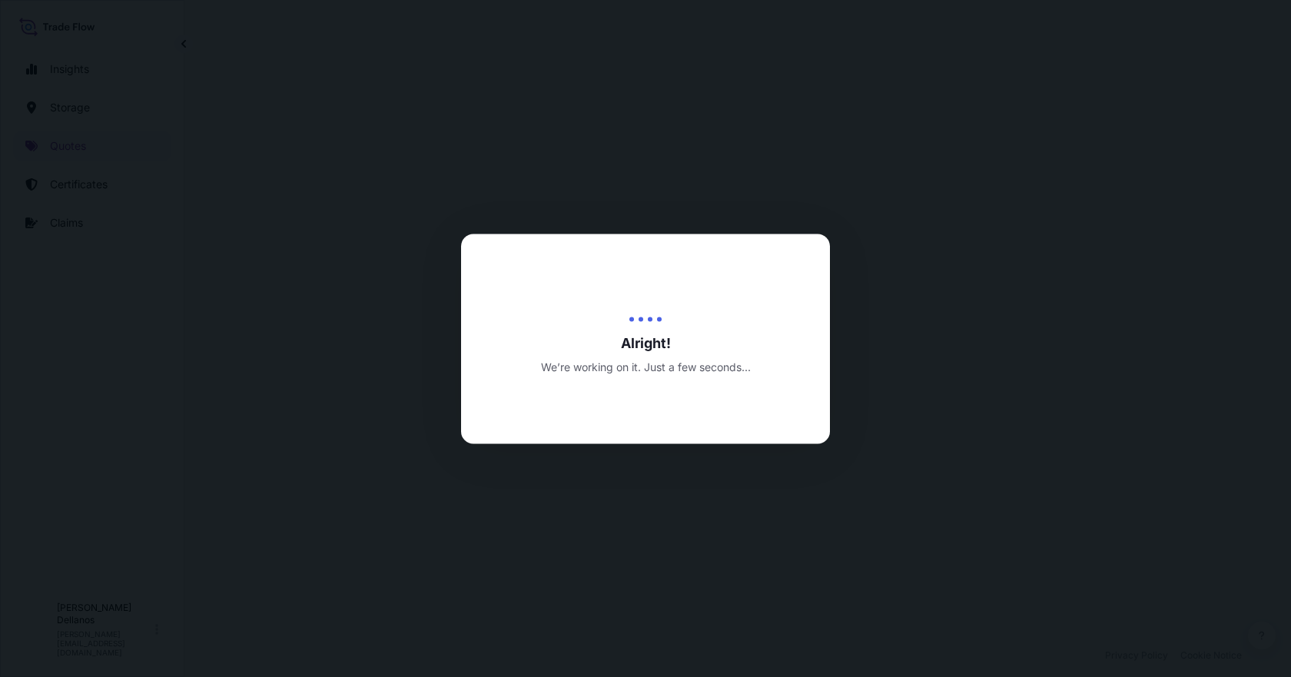
select select "Water"
select select "Road / [GEOGRAPHIC_DATA]"
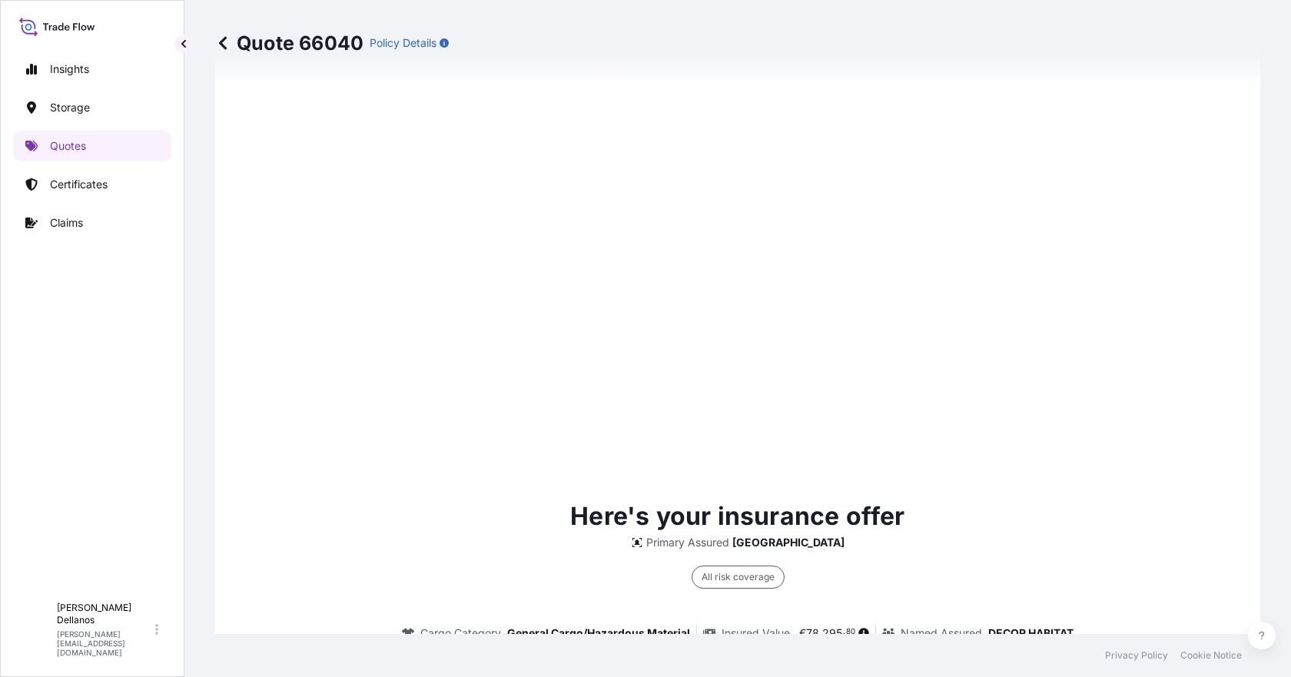
scroll to position [2339, 0]
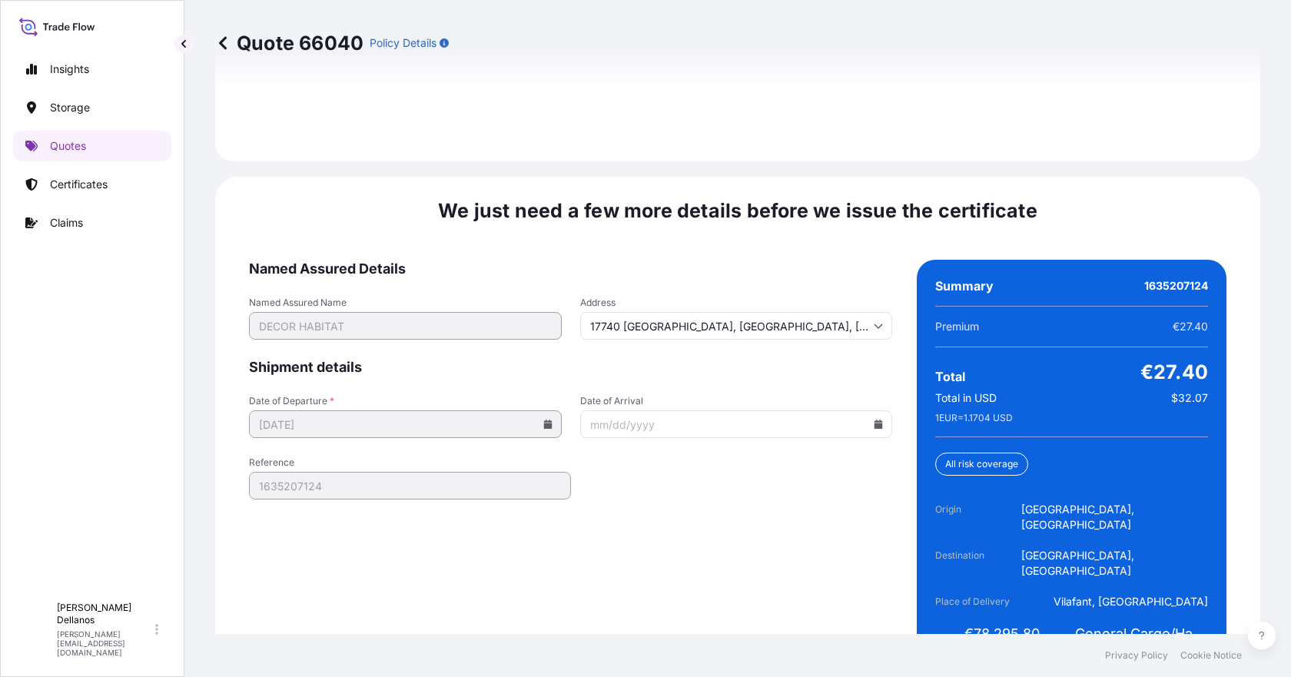
click at [874, 419] on icon at bounding box center [878, 423] width 8 height 9
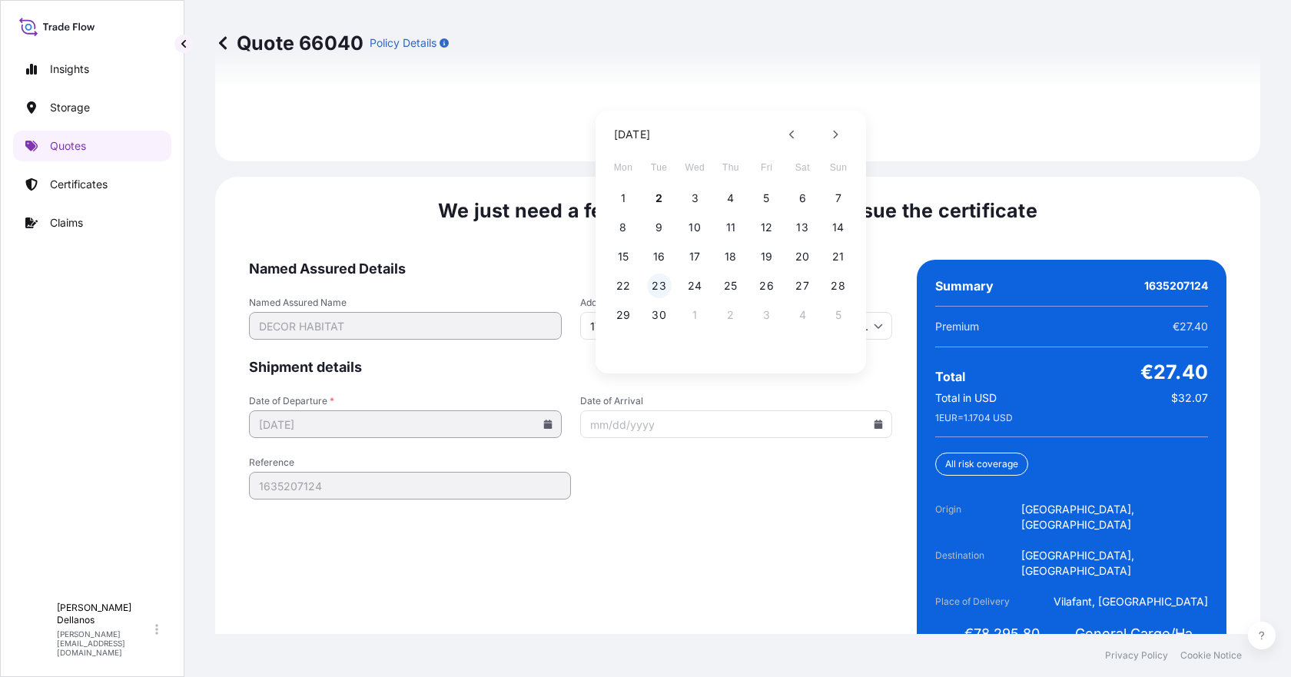
click at [654, 283] on button "23" at bounding box center [659, 286] width 25 height 25
type input "[DATE]"
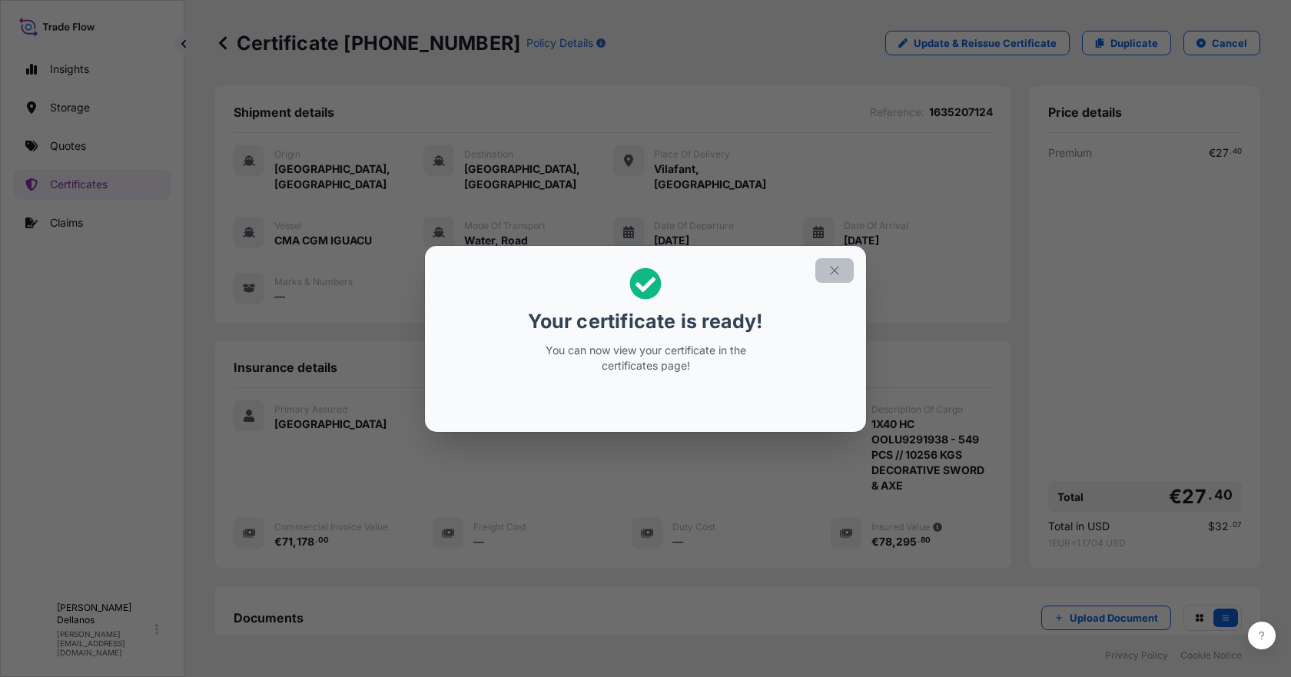
click at [831, 271] on icon "button" at bounding box center [834, 271] width 14 height 14
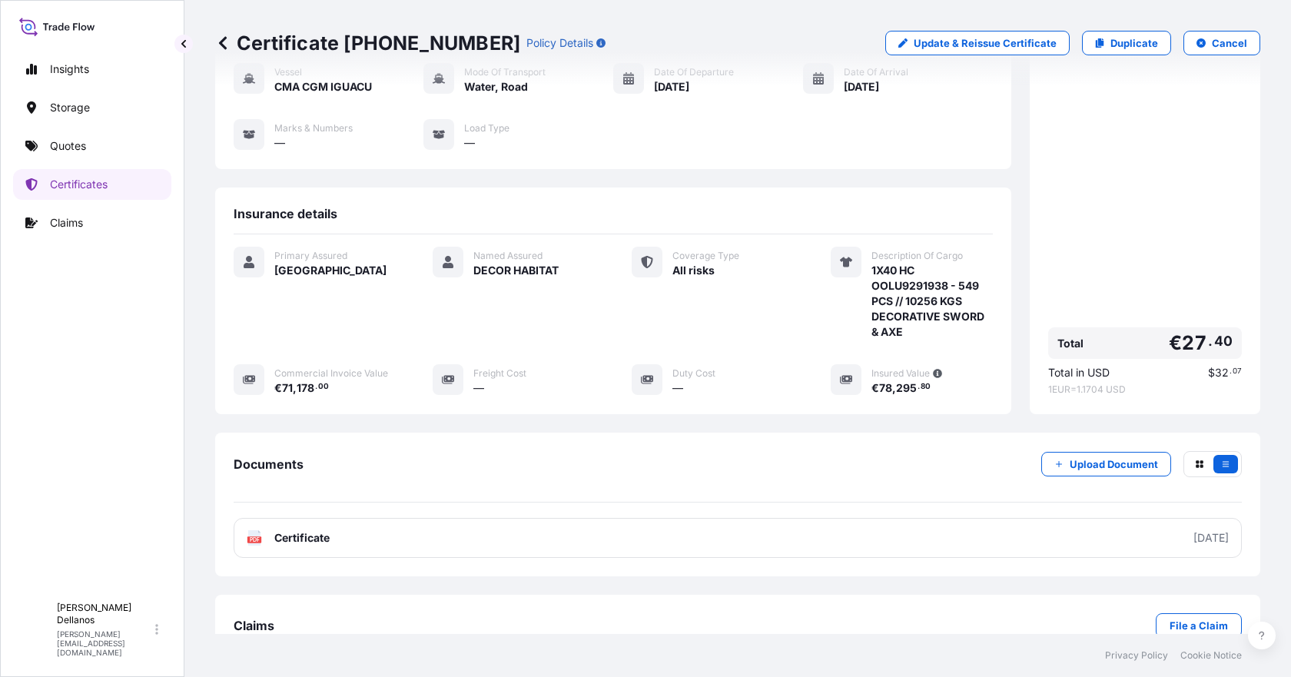
scroll to position [177, 0]
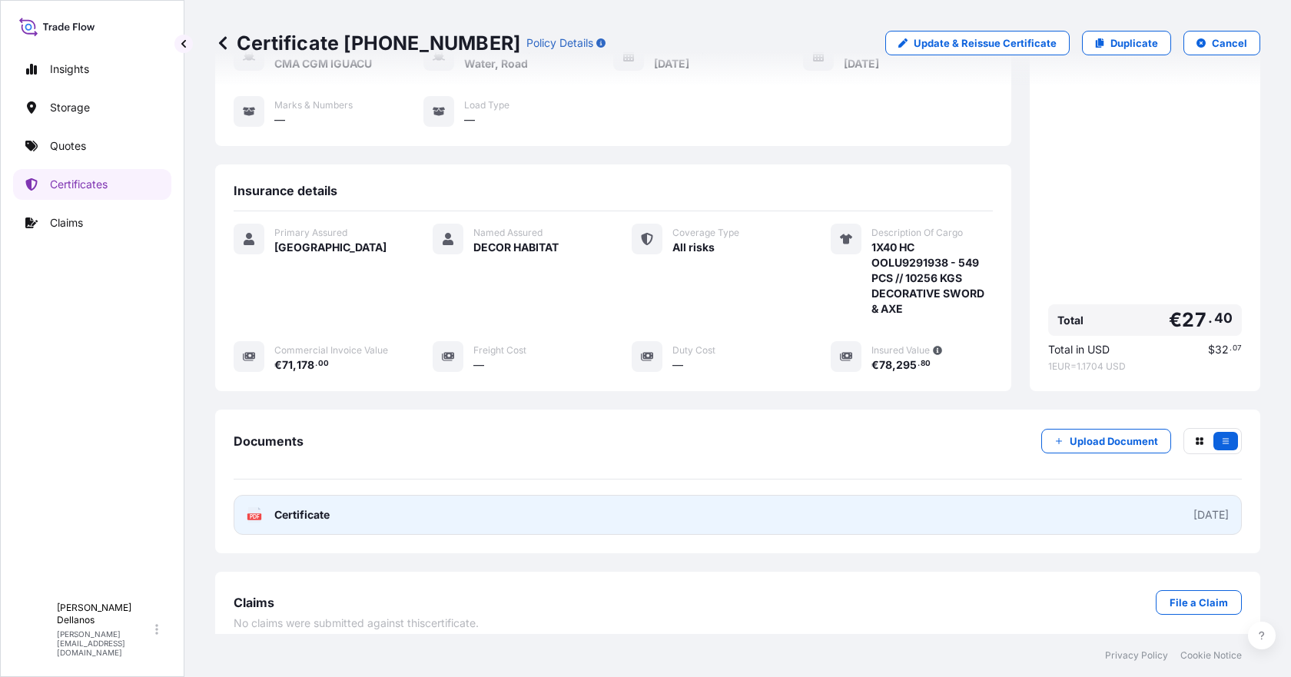
click at [309, 507] on span "Certificate" at bounding box center [301, 514] width 55 height 15
